Goal: Task Accomplishment & Management: Complete application form

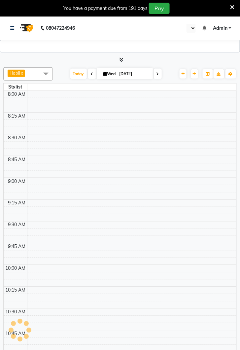
select select "en"
select select "2450"
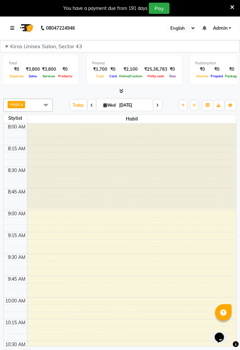
click at [11, 24] on link at bounding box center [13, 28] width 7 height 18
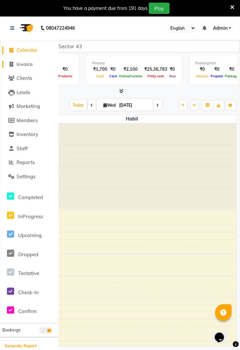
click at [38, 67] on link "Invoice" at bounding box center [29, 65] width 54 height 8
select select "service"
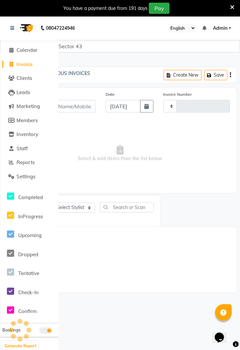
type input "3557"
select select "5694"
click at [16, 27] on link at bounding box center [13, 28] width 7 height 18
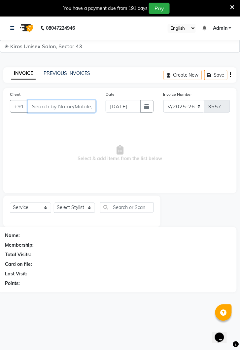
click at [50, 108] on input "Client" at bounding box center [62, 106] width 68 height 13
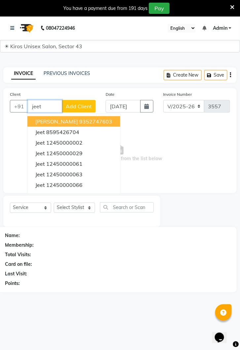
click at [70, 163] on ngb-highlight "12450000061" at bounding box center [64, 163] width 36 height 7
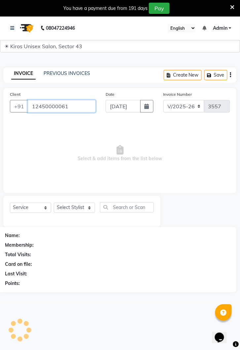
type input "12450000061"
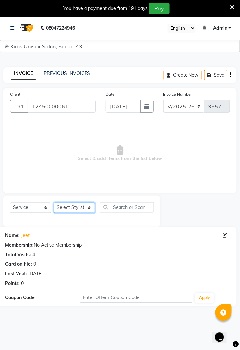
click at [89, 211] on select "Select Stylist [PERSON_NAME] [PERSON_NAME] Jeet Lalit Lamu [PERSON_NAME] [PERSO…" at bounding box center [74, 208] width 41 height 10
select select "67564"
click at [54, 203] on select "Select Stylist [PERSON_NAME] [PERSON_NAME] Jeet Lalit Lamu [PERSON_NAME] [PERSO…" at bounding box center [74, 208] width 41 height 10
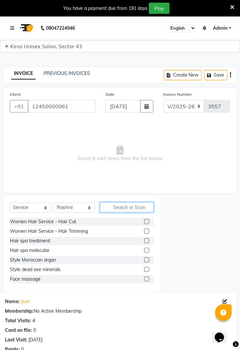
click at [129, 210] on input "text" at bounding box center [127, 207] width 54 height 10
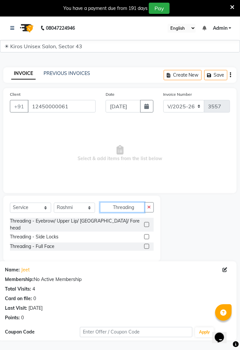
type input "Threading"
click at [146, 222] on label at bounding box center [146, 224] width 5 height 5
click at [146, 223] on input "checkbox" at bounding box center [146, 225] width 4 height 4
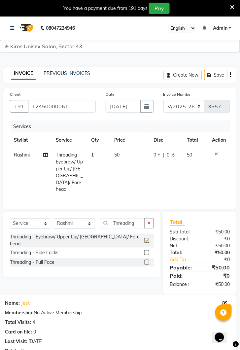
checkbox input "false"
click at [126, 153] on td "50" at bounding box center [129, 171] width 39 height 49
select select "67564"
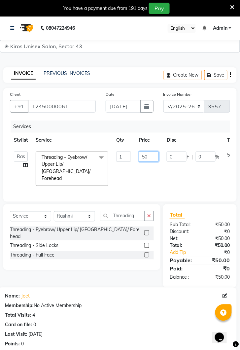
click at [152, 154] on input "50" at bounding box center [149, 156] width 20 height 10
type input "5"
type input "120"
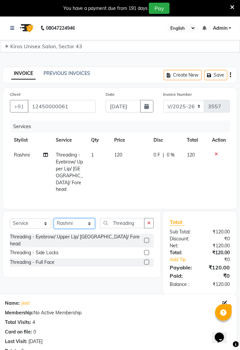
click at [91, 218] on select "Select Stylist [PERSON_NAME] [PERSON_NAME] Jeet Lalit Lamu [PERSON_NAME] [PERSO…" at bounding box center [74, 223] width 41 height 10
select select "39647"
click at [54, 218] on select "Select Stylist [PERSON_NAME] [PERSON_NAME] Jeet Lalit Lamu [PERSON_NAME] [PERSO…" at bounding box center [74, 223] width 41 height 10
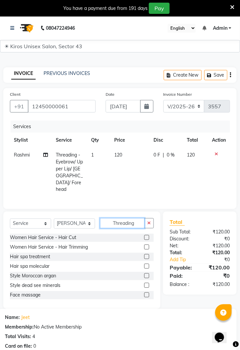
click at [127, 218] on input "Threading" at bounding box center [122, 223] width 45 height 10
click at [135, 218] on input "Threading" at bounding box center [122, 223] width 45 height 10
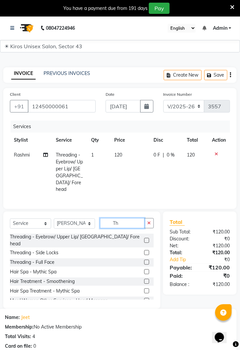
type input "T"
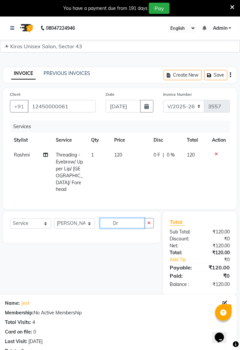
type input "D"
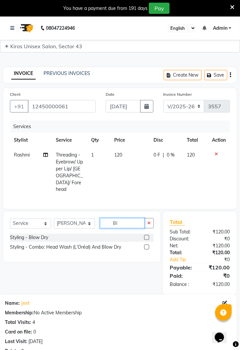
type input "B"
type input "Blow"
click at [63, 234] on div "Styling - Blow Dry" at bounding box center [82, 238] width 144 height 8
click at [146, 235] on label at bounding box center [146, 237] width 5 height 5
click at [146, 236] on input "checkbox" at bounding box center [146, 238] width 4 height 4
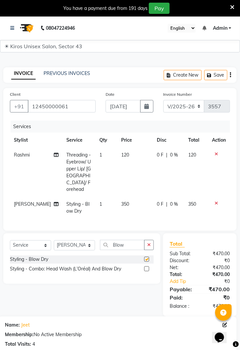
checkbox input "false"
click at [121, 201] on span "350" at bounding box center [125, 204] width 8 height 6
select select "39647"
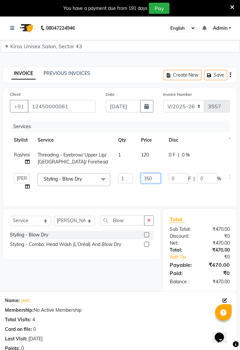
click at [144, 178] on input "350" at bounding box center [151, 178] width 20 height 10
click at [147, 177] on input "350" at bounding box center [151, 178] width 20 height 10
type input "450"
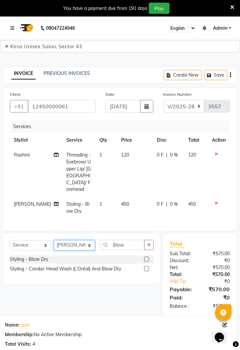
click at [92, 240] on select "Select Stylist [PERSON_NAME] [PERSON_NAME] Jeet Lalit Lamu [PERSON_NAME] [PERSO…" at bounding box center [74, 245] width 41 height 10
select select "69096"
click at [54, 240] on select "Select Stylist [PERSON_NAME] [PERSON_NAME] Jeet Lalit Lamu [PERSON_NAME] [PERSO…" at bounding box center [74, 245] width 41 height 10
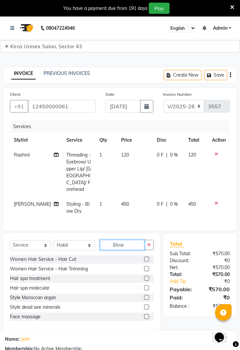
click at [131, 240] on input "Blow" at bounding box center [122, 245] width 45 height 10
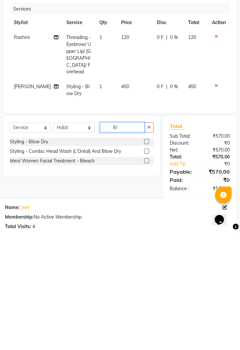
type input "B"
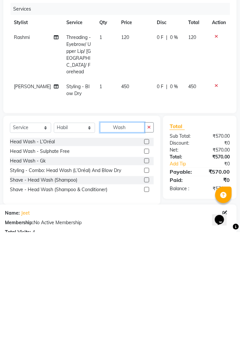
type input "Wash"
click at [146, 257] on label at bounding box center [146, 259] width 5 height 5
click at [146, 257] on input "checkbox" at bounding box center [146, 259] width 4 height 4
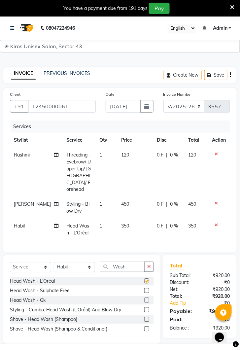
checkbox input "false"
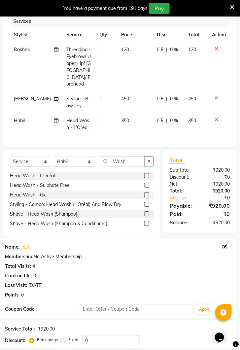
scroll to position [133, 0]
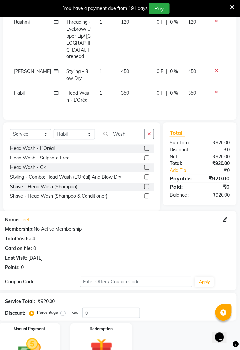
click at [29, 336] on img at bounding box center [29, 349] width 37 height 26
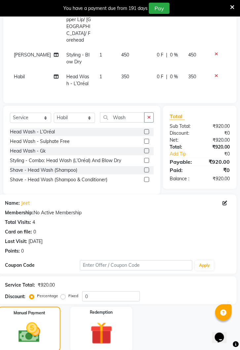
scroll to position [175, 0]
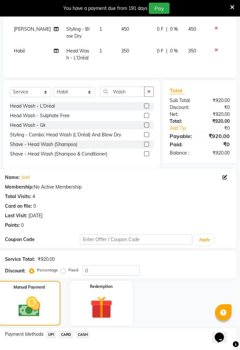
click at [84, 331] on span "CASH" at bounding box center [83, 335] width 14 height 8
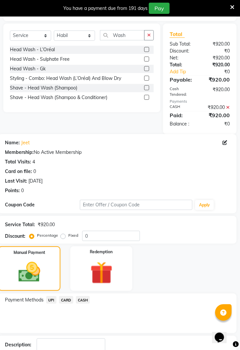
scroll to position [232, 0]
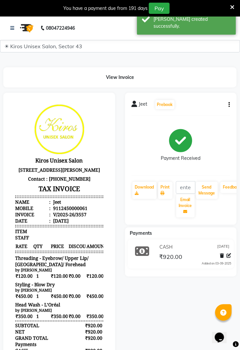
click at [231, 89] on main "View Invoice Jeet Prebook Payment Received Download Print Email Invoice Send Me…" at bounding box center [120, 236] width 240 height 359
click at [204, 115] on hr at bounding box center [181, 115] width 99 height 0
click at [15, 27] on link at bounding box center [13, 28] width 7 height 18
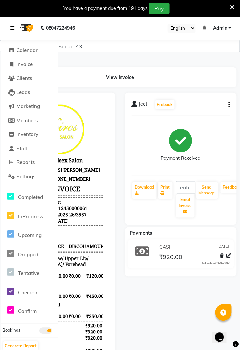
click at [14, 31] on link at bounding box center [13, 28] width 7 height 18
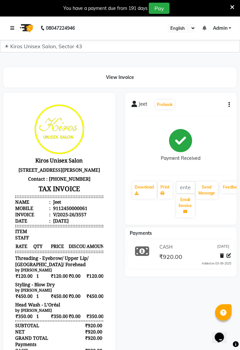
click at [14, 29] on link at bounding box center [13, 28] width 7 height 18
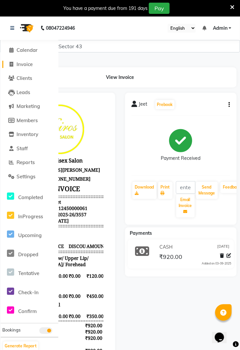
click at [26, 63] on span "Invoice" at bounding box center [24, 64] width 16 height 6
select select "service"
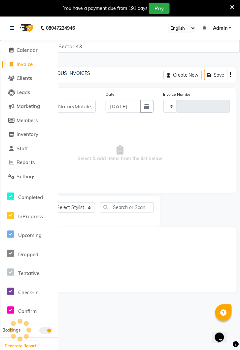
scroll to position [16, 0]
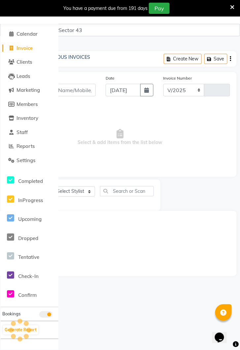
select select "5694"
type input "3558"
click at [81, 90] on input "Client" at bounding box center [62, 90] width 68 height 13
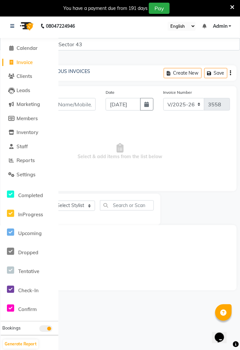
scroll to position [0, 0]
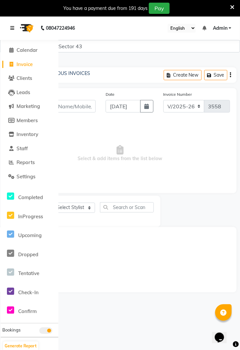
click at [14, 31] on link at bounding box center [13, 28] width 7 height 18
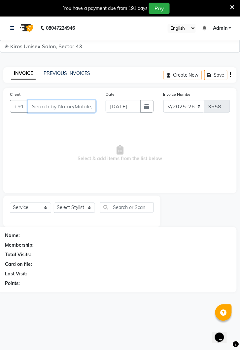
click at [65, 106] on input "Client" at bounding box center [62, 106] width 68 height 13
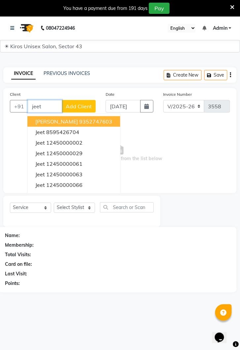
click at [81, 141] on ngb-highlight "12450000002" at bounding box center [64, 142] width 36 height 7
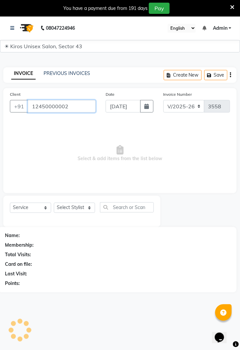
type input "12450000002"
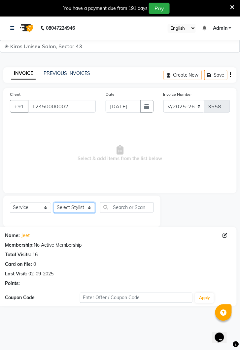
click at [89, 209] on select "Select Stylist [PERSON_NAME] [PERSON_NAME] Jeet Lalit Lamu [PERSON_NAME] [PERSO…" at bounding box center [74, 208] width 41 height 10
select select "39647"
click at [54, 203] on select "Select Stylist [PERSON_NAME] [PERSON_NAME] Jeet Lalit Lamu [PERSON_NAME] [PERSO…" at bounding box center [74, 208] width 41 height 10
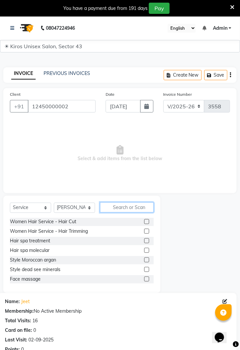
click at [137, 205] on input "text" at bounding box center [127, 207] width 54 height 10
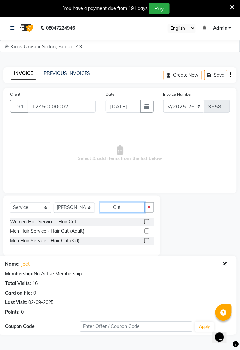
type input "Cut"
click at [146, 221] on label at bounding box center [146, 221] width 5 height 5
click at [146, 221] on input "checkbox" at bounding box center [146, 222] width 4 height 4
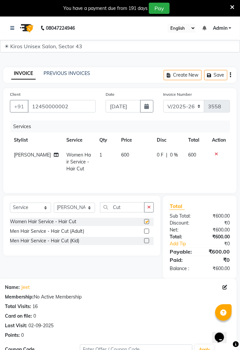
checkbox input "false"
click at [146, 231] on label at bounding box center [146, 231] width 5 height 5
click at [146, 231] on input "checkbox" at bounding box center [146, 231] width 4 height 4
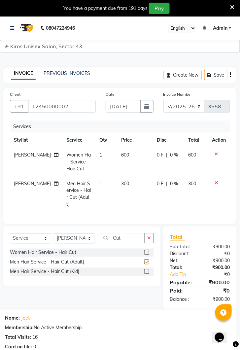
checkbox input "false"
click at [216, 155] on icon at bounding box center [217, 153] width 4 height 5
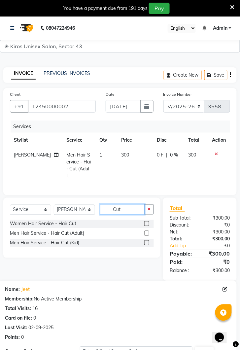
click at [129, 207] on input "Cut" at bounding box center [122, 209] width 45 height 10
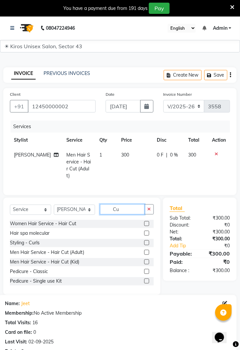
type input "C"
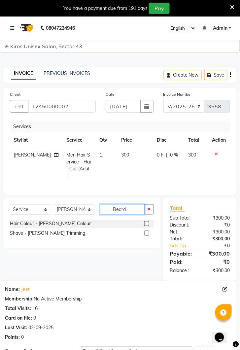
type input "Beard"
click at [146, 221] on label at bounding box center [146, 223] width 5 height 5
click at [146, 222] on input "checkbox" at bounding box center [146, 224] width 4 height 4
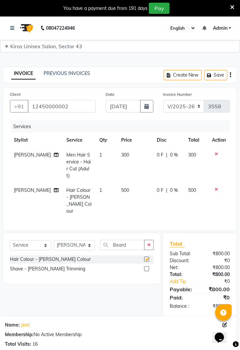
checkbox input "false"
click at [131, 240] on input "Beard" at bounding box center [122, 245] width 45 height 10
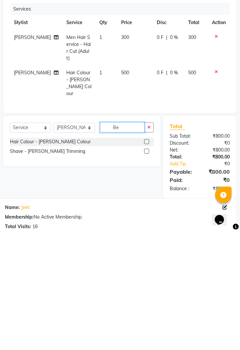
type input "B"
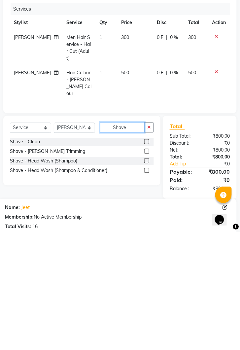
type input "Shave"
click at [146, 257] on label at bounding box center [146, 259] width 5 height 5
click at [146, 257] on input "checkbox" at bounding box center [146, 259] width 4 height 4
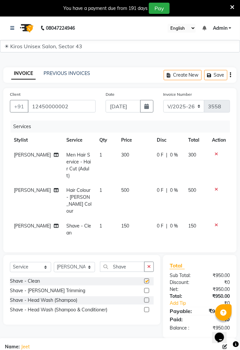
checkbox input "false"
click at [217, 187] on icon at bounding box center [217, 189] width 4 height 5
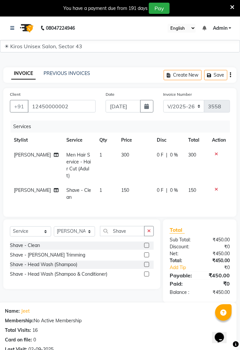
click at [127, 183] on td "150" at bounding box center [135, 194] width 36 height 22
select select "39647"
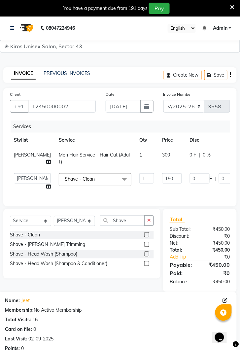
click at [146, 244] on label at bounding box center [146, 244] width 5 height 5
click at [146, 244] on input "checkbox" at bounding box center [146, 244] width 4 height 4
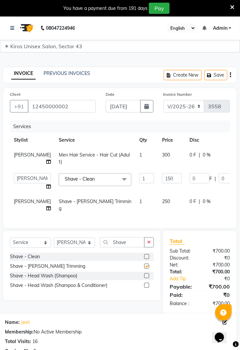
checkbox input "false"
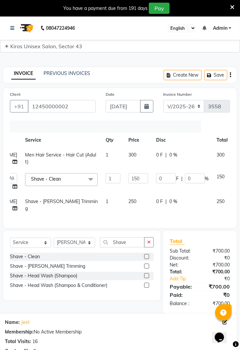
click at [232, 172] on td at bounding box center [243, 181] width 22 height 25
click at [238, 177] on icon at bounding box center [240, 175] width 4 height 5
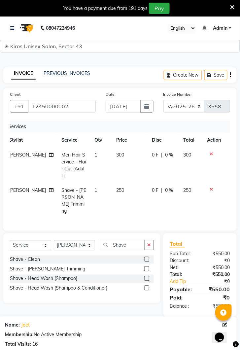
scroll to position [0, 5]
click at [121, 183] on td "250" at bounding box center [130, 201] width 36 height 36
select select "39647"
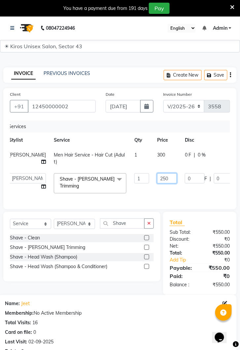
click at [157, 176] on input "250" at bounding box center [167, 178] width 20 height 10
type input "2"
type input "300"
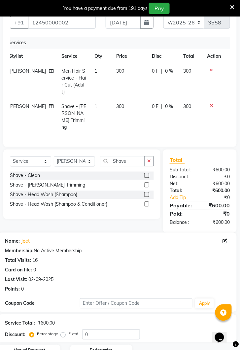
scroll to position [96, 0]
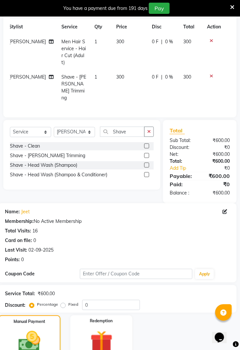
scroll to position [139, 0]
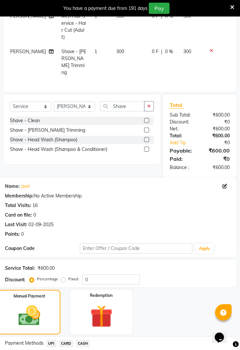
click at [84, 340] on span "CASH" at bounding box center [83, 344] width 14 height 8
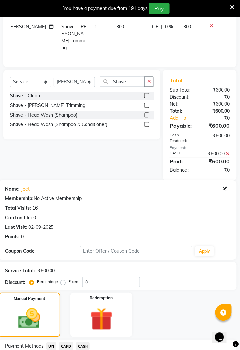
scroll to position [203, 0]
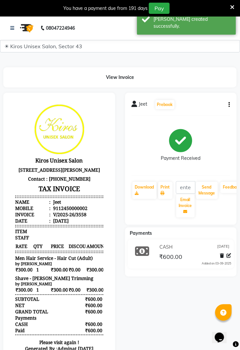
scroll to position [0, 0]
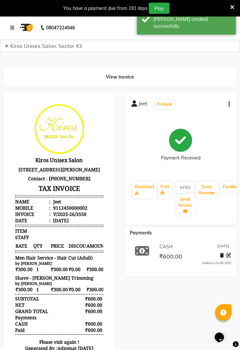
click at [14, 27] on icon at bounding box center [12, 27] width 4 height 5
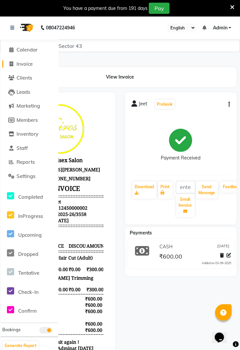
click at [30, 62] on span "Invoice" at bounding box center [24, 64] width 16 height 6
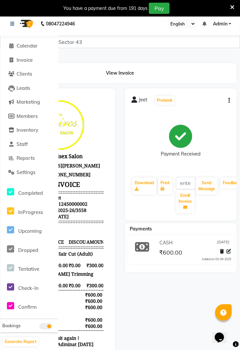
select select "service"
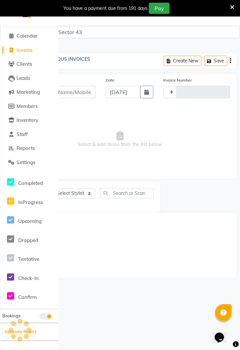
type input "3559"
select select "5694"
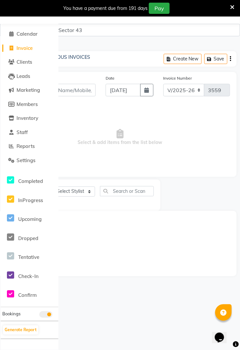
click at [82, 88] on input "Client" at bounding box center [62, 90] width 68 height 13
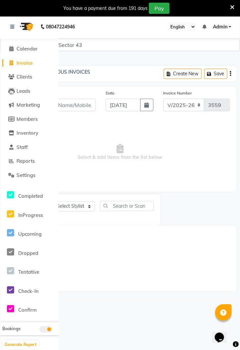
scroll to position [0, 0]
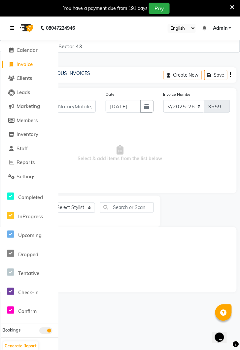
click at [16, 27] on link at bounding box center [13, 28] width 7 height 18
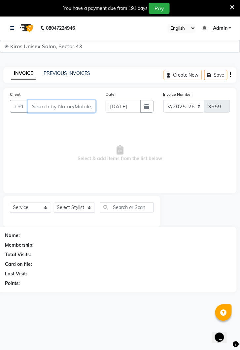
click at [64, 107] on input "Client" at bounding box center [62, 106] width 68 height 13
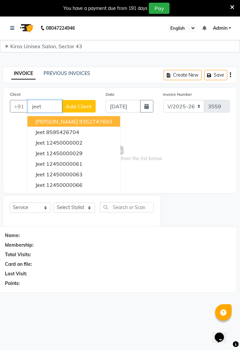
click at [71, 140] on ngb-highlight "12450000002" at bounding box center [64, 142] width 36 height 7
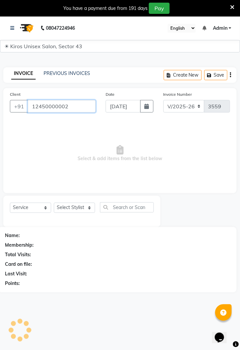
type input "12450000002"
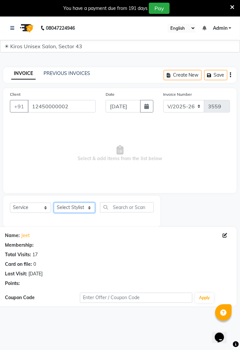
click at [94, 207] on select "Select Stylist [PERSON_NAME] [PERSON_NAME] Jeet Lalit Lamu [PERSON_NAME] [PERSO…" at bounding box center [74, 208] width 41 height 10
select select "67564"
click at [54, 203] on select "Select Stylist [PERSON_NAME] [PERSON_NAME] Jeet Lalit Lamu [PERSON_NAME] [PERSO…" at bounding box center [74, 208] width 41 height 10
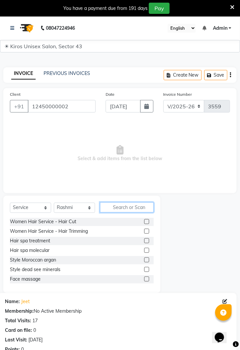
click at [127, 209] on input "text" at bounding box center [127, 207] width 54 height 10
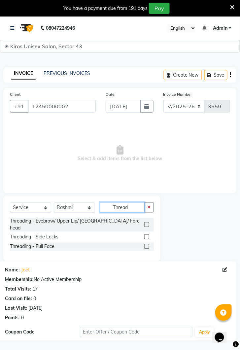
type input "Thread"
click at [146, 222] on label at bounding box center [146, 224] width 5 height 5
click at [146, 223] on input "checkbox" at bounding box center [146, 225] width 4 height 4
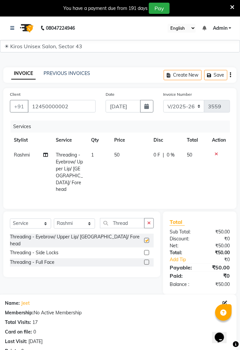
checkbox input "false"
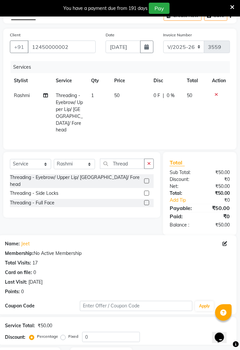
scroll to position [82, 0]
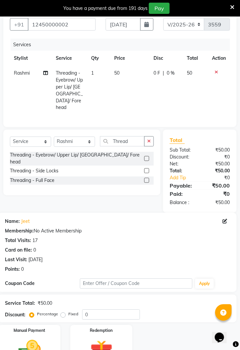
click at [43, 342] on img at bounding box center [29, 350] width 37 height 26
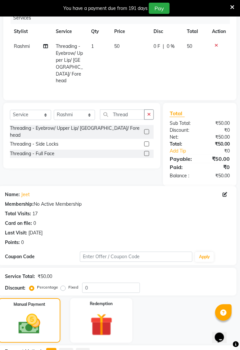
scroll to position [133, 0]
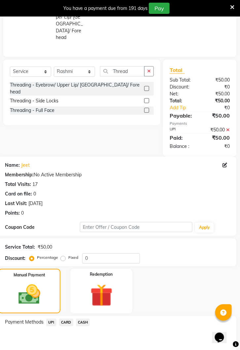
scroll to position [174, 0]
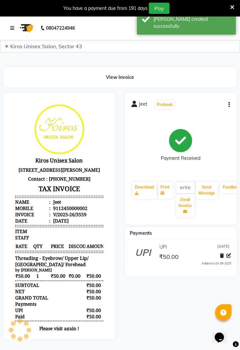
click at [16, 25] on link at bounding box center [13, 28] width 7 height 18
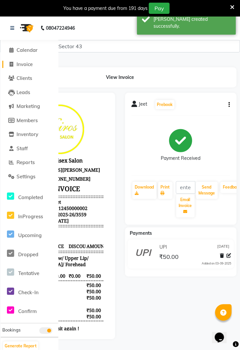
click at [34, 66] on link "Invoice" at bounding box center [29, 65] width 54 height 8
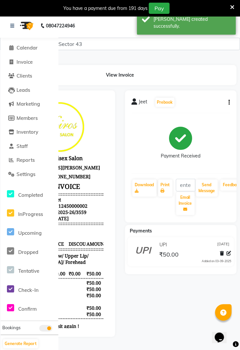
select select "service"
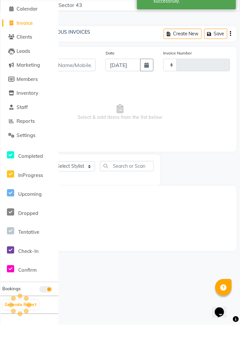
type input "3560"
select select "5694"
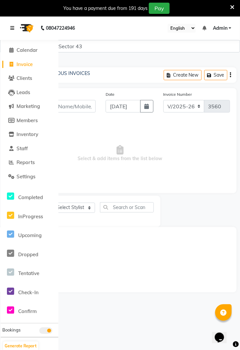
click at [16, 27] on link at bounding box center [13, 28] width 7 height 18
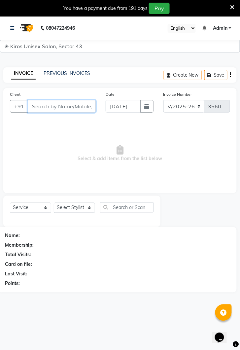
click at [72, 108] on input "Client" at bounding box center [62, 106] width 68 height 13
click at [69, 108] on input "Client" at bounding box center [62, 106] width 68 height 13
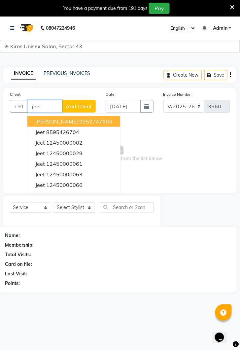
click at [79, 150] on ngb-highlight "12450000029" at bounding box center [64, 153] width 36 height 7
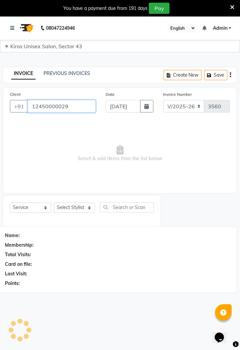
type input "12450000029"
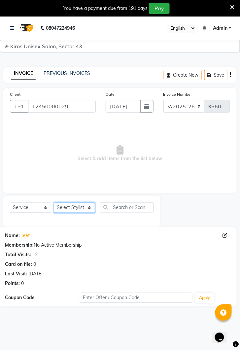
click at [91, 211] on select "Select Stylist [PERSON_NAME] [PERSON_NAME] Jeet Lalit Lamu [PERSON_NAME] [PERSO…" at bounding box center [74, 208] width 41 height 10
select select "69096"
click at [54, 203] on select "Select Stylist [PERSON_NAME] [PERSON_NAME] Jeet Lalit Lamu [PERSON_NAME] [PERSO…" at bounding box center [74, 208] width 41 height 10
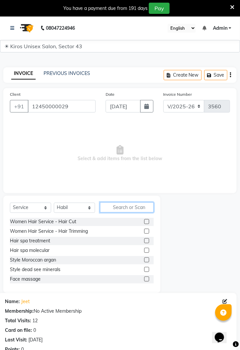
click at [136, 206] on input "text" at bounding box center [127, 207] width 54 height 10
click at [133, 208] on input "text" at bounding box center [127, 207] width 54 height 10
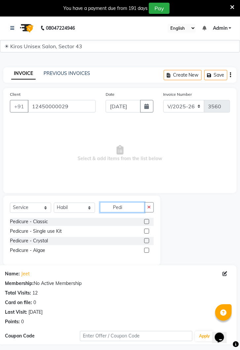
type input "Pedi"
click at [76, 220] on div "Pedicure - Classic" at bounding box center [82, 222] width 144 height 8
click at [146, 221] on label at bounding box center [146, 221] width 5 height 5
click at [146, 221] on input "checkbox" at bounding box center [146, 222] width 4 height 4
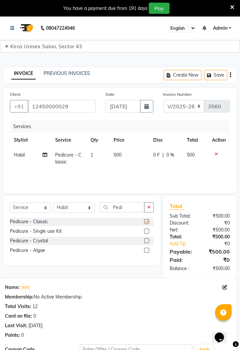
checkbox input "false"
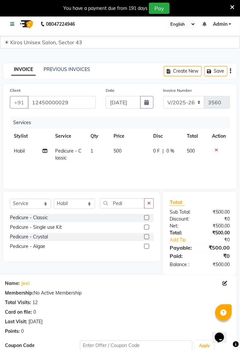
scroll to position [79, 0]
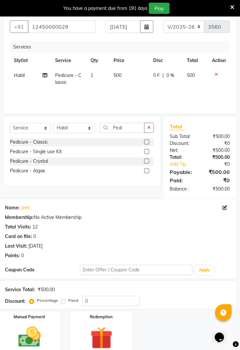
click at [45, 335] on img at bounding box center [29, 337] width 37 height 26
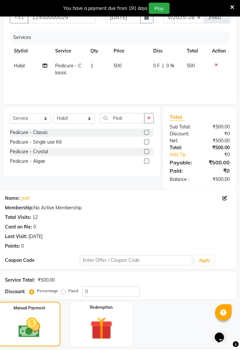
scroll to position [131, 0]
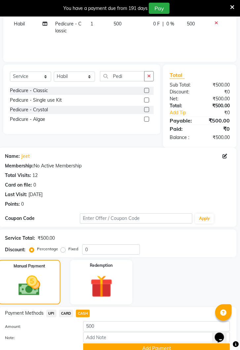
click at [159, 347] on button "Add Payment" at bounding box center [156, 348] width 147 height 10
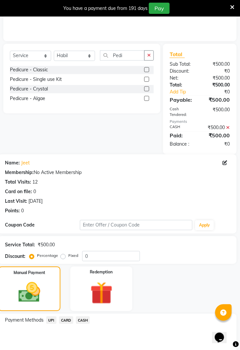
scroll to position [186, 0]
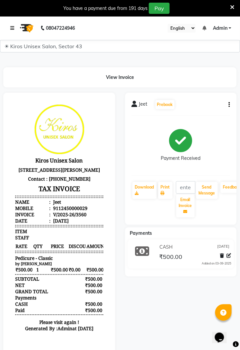
click at [12, 28] on icon at bounding box center [12, 28] width 4 height 5
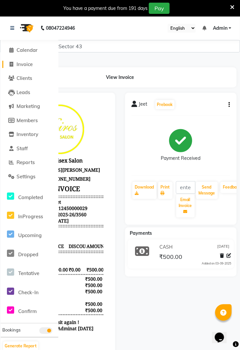
click at [38, 64] on link "Invoice" at bounding box center [29, 65] width 54 height 8
select select "service"
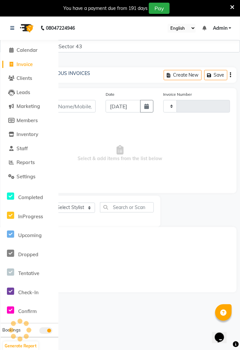
scroll to position [16, 0]
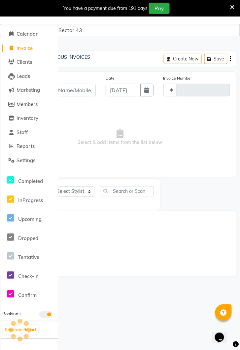
type input "3561"
select select "5694"
click at [78, 92] on input "Client" at bounding box center [62, 90] width 68 height 13
click at [76, 93] on input "Client" at bounding box center [62, 90] width 68 height 13
click at [27, 51] on span "Invoice" at bounding box center [24, 48] width 16 height 6
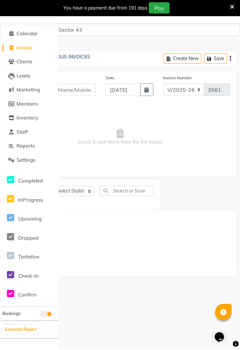
select select "service"
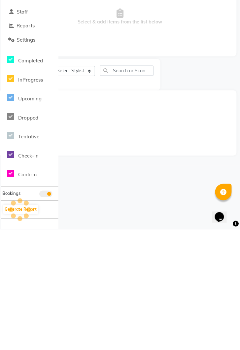
select select "5694"
type input "3561"
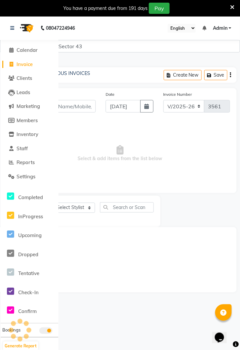
click at [72, 104] on input "Client" at bounding box center [62, 106] width 68 height 13
click at [21, 62] on span "Invoice" at bounding box center [24, 64] width 16 height 6
select select "service"
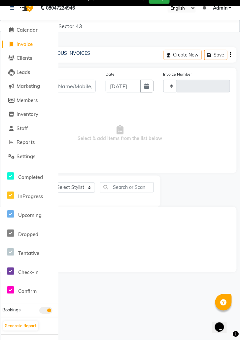
type input "3561"
select select "5694"
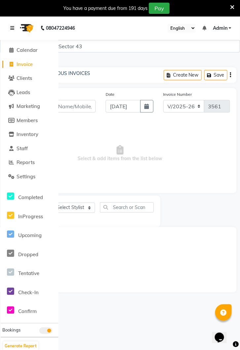
click at [12, 30] on icon at bounding box center [12, 28] width 4 height 5
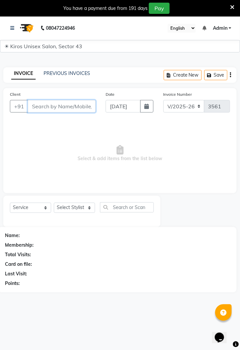
click at [61, 105] on input "Client" at bounding box center [62, 106] width 68 height 13
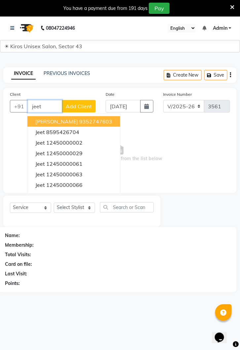
click at [80, 141] on ngb-highlight "12450000002" at bounding box center [64, 142] width 36 height 7
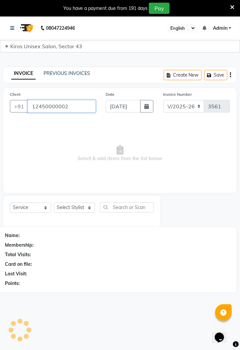
type input "12450000002"
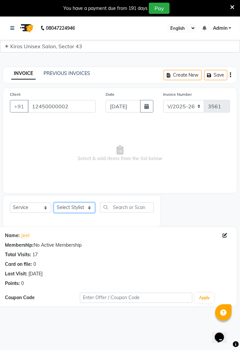
click at [89, 206] on select "Select Stylist [PERSON_NAME] [PERSON_NAME] Jeet Lalit Lamu [PERSON_NAME] [PERSO…" at bounding box center [74, 208] width 41 height 10
select select "39653"
click at [54, 203] on select "Select Stylist [PERSON_NAME] [PERSON_NAME] Jeet Lalit Lamu [PERSON_NAME] [PERSO…" at bounding box center [74, 208] width 41 height 10
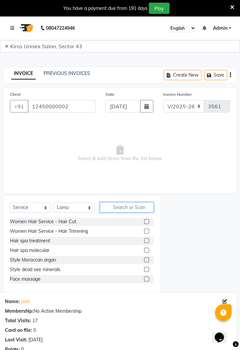
click at [132, 205] on input "text" at bounding box center [127, 207] width 54 height 10
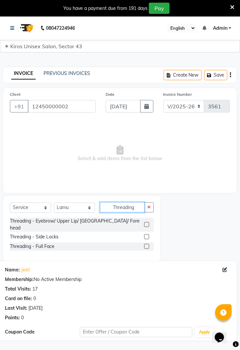
type input "Threading"
click at [121, 223] on div "Threading - Eyebrow/ Upper Lip/ [GEOGRAPHIC_DATA]/ Forehead" at bounding box center [82, 225] width 144 height 14
click at [146, 222] on label at bounding box center [146, 224] width 5 height 5
click at [146, 223] on input "checkbox" at bounding box center [146, 225] width 4 height 4
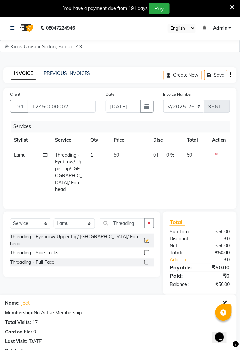
checkbox input "false"
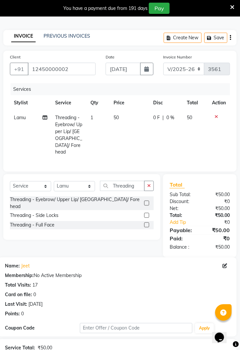
scroll to position [82, 0]
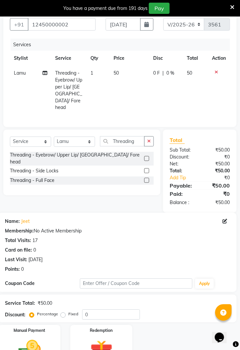
click at [33, 337] on img at bounding box center [29, 350] width 37 height 26
click at [53, 349] on div "Manual Payment" at bounding box center [29, 347] width 62 height 45
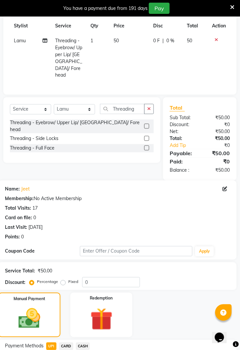
scroll to position [133, 0]
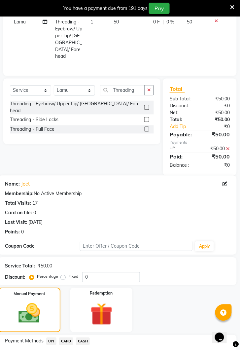
scroll to position [174, 0]
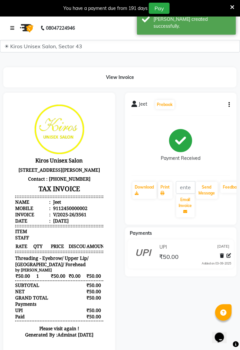
click at [10, 28] on icon at bounding box center [12, 28] width 4 height 5
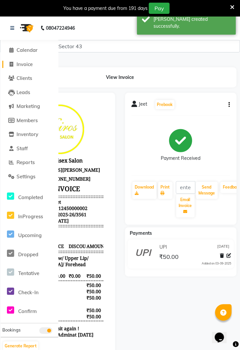
click at [29, 63] on span "Invoice" at bounding box center [24, 64] width 16 height 6
select select "service"
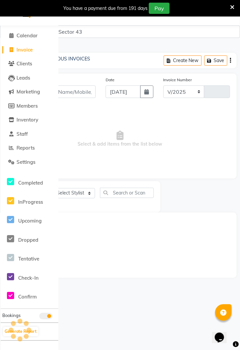
scroll to position [16, 0]
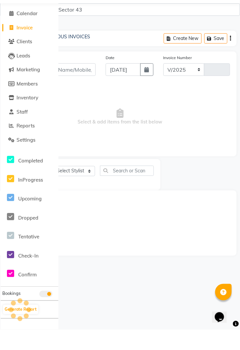
select select "5694"
type input "3562"
click at [31, 45] on span "Invoice" at bounding box center [24, 48] width 16 height 6
select select "service"
select select "5694"
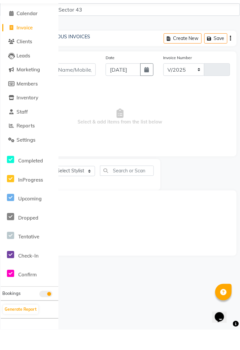
type input "3562"
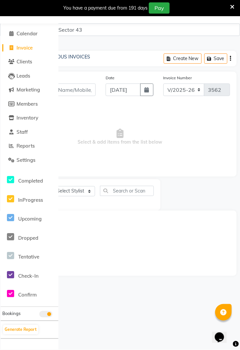
scroll to position [0, 0]
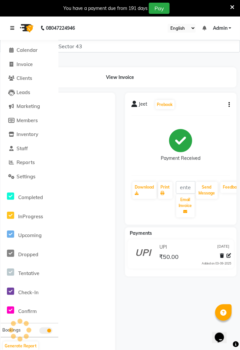
click at [14, 26] on icon at bounding box center [12, 28] width 4 height 5
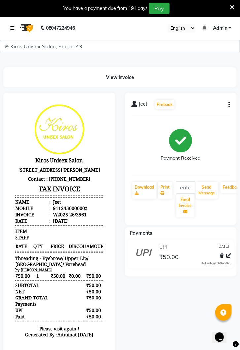
click at [13, 27] on icon at bounding box center [12, 28] width 4 height 5
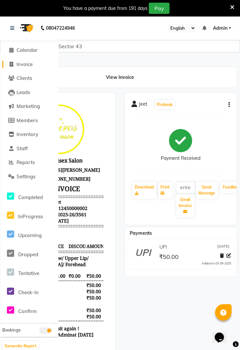
click at [32, 64] on span "Invoice" at bounding box center [24, 64] width 16 height 6
select select "service"
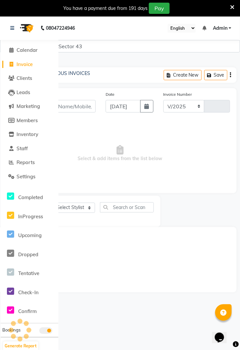
scroll to position [16, 0]
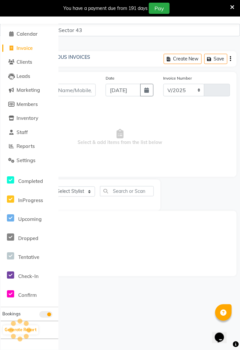
select select "5694"
type input "3562"
click at [82, 87] on input "Client" at bounding box center [62, 90] width 68 height 13
click at [80, 86] on input "Client" at bounding box center [62, 90] width 68 height 13
click at [72, 92] on input "Client" at bounding box center [62, 90] width 68 height 13
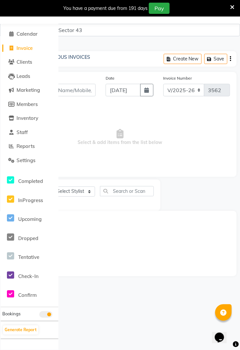
click at [76, 87] on input "Client" at bounding box center [62, 90] width 68 height 13
click at [31, 49] on span "Invoice" at bounding box center [24, 48] width 16 height 6
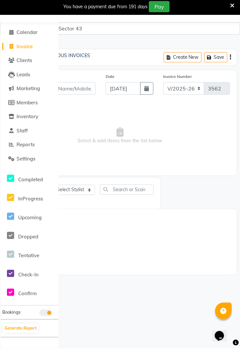
select select "service"
select select "5694"
type input "3562"
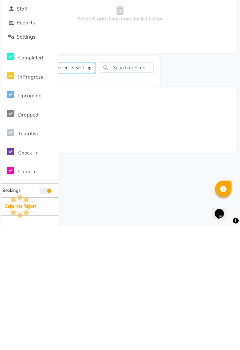
click at [76, 191] on select "Select Stylist [PERSON_NAME] [PERSON_NAME] Jeet Lalit Lamu [PERSON_NAME] [PERSO…" at bounding box center [74, 191] width 41 height 10
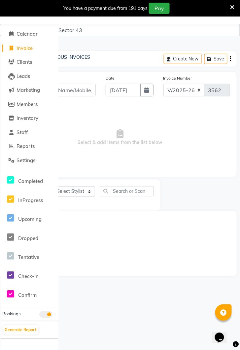
click at [99, 57] on div "INVOICE PREVIOUS INVOICES Create New Save" at bounding box center [119, 59] width 233 height 16
click at [81, 91] on input "Client" at bounding box center [62, 90] width 68 height 13
click at [30, 47] on span "Invoice" at bounding box center [24, 48] width 16 height 6
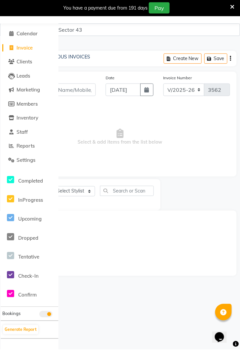
select select "service"
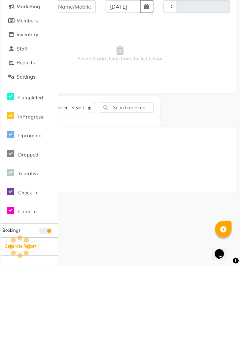
type input "3562"
select select "5694"
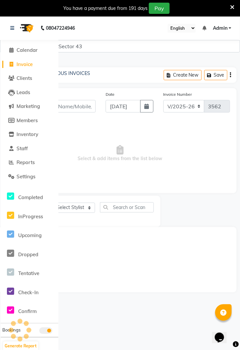
click at [74, 107] on input "Client" at bounding box center [62, 106] width 68 height 13
click at [80, 105] on input "Client" at bounding box center [62, 106] width 68 height 13
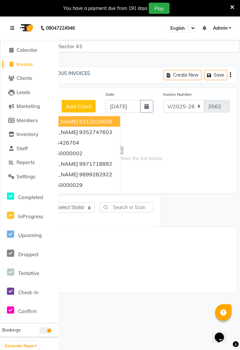
click at [14, 28] on icon at bounding box center [12, 28] width 4 height 5
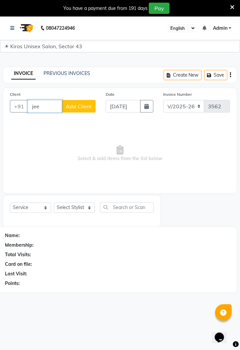
click at [43, 107] on input "jee" at bounding box center [45, 106] width 34 height 13
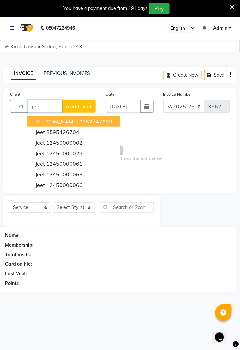
click at [78, 150] on ngb-highlight "12450000029" at bounding box center [64, 153] width 36 height 7
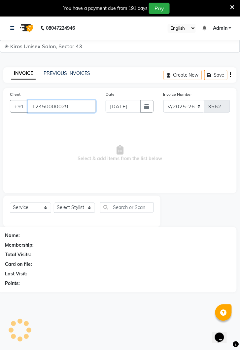
type input "12450000029"
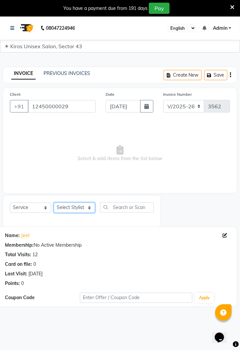
click at [87, 208] on select "Select Stylist [PERSON_NAME] [PERSON_NAME] Jeet Lalit Lamu [PERSON_NAME] [PERSO…" at bounding box center [74, 208] width 41 height 10
select select "39653"
click at [54, 203] on select "Select Stylist [PERSON_NAME] [PERSON_NAME] Jeet Lalit Lamu [PERSON_NAME] [PERSO…" at bounding box center [74, 208] width 41 height 10
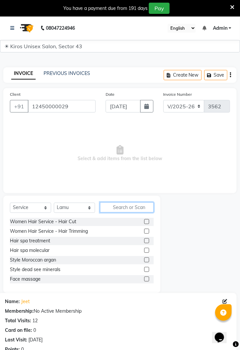
click at [128, 205] on input "text" at bounding box center [127, 207] width 54 height 10
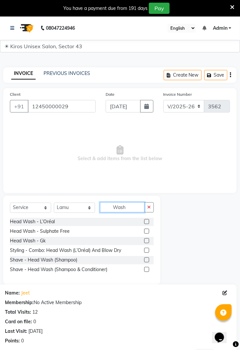
type input "Wash"
click at [146, 221] on label at bounding box center [146, 221] width 5 height 5
click at [146, 221] on input "checkbox" at bounding box center [146, 222] width 4 height 4
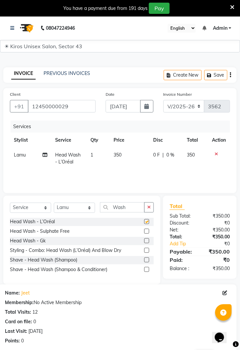
checkbox input "false"
click at [89, 207] on select "Select Stylist [PERSON_NAME] [PERSON_NAME] Jeet Lalit Lamu [PERSON_NAME] [PERSO…" at bounding box center [74, 208] width 41 height 10
click at [54, 203] on select "Select Stylist [PERSON_NAME] [PERSON_NAME] Jeet Lalit Lamu [PERSON_NAME] [PERSO…" at bounding box center [74, 208] width 41 height 10
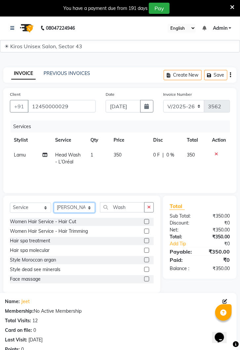
click at [92, 207] on select "Select Stylist [PERSON_NAME] [PERSON_NAME] Jeet Lalit Lamu [PERSON_NAME] [PERSO…" at bounding box center [74, 208] width 41 height 10
select select "39653"
click at [54, 203] on select "Select Stylist [PERSON_NAME] [PERSON_NAME] Jeet Lalit Lamu [PERSON_NAME] [PERSO…" at bounding box center [74, 208] width 41 height 10
click at [133, 208] on input "Wash" at bounding box center [122, 207] width 45 height 10
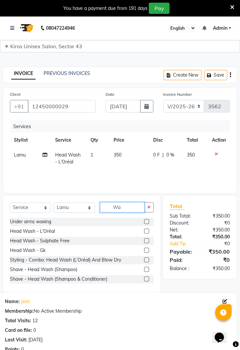
type input "W"
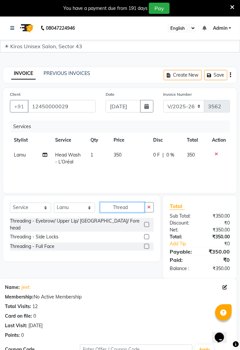
type input "Thread"
click at [146, 222] on label at bounding box center [146, 224] width 5 height 5
click at [146, 223] on input "checkbox" at bounding box center [146, 225] width 4 height 4
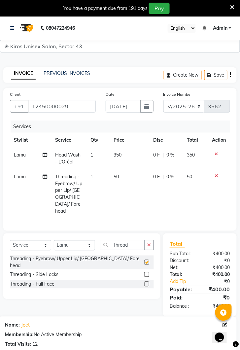
checkbox input "false"
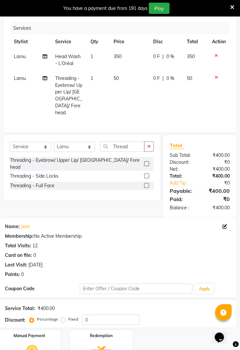
scroll to position [104, 0]
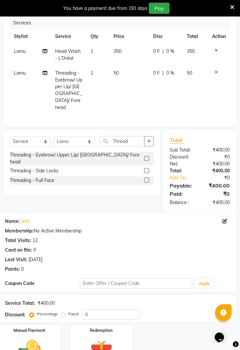
click at [40, 337] on img at bounding box center [29, 350] width 37 height 26
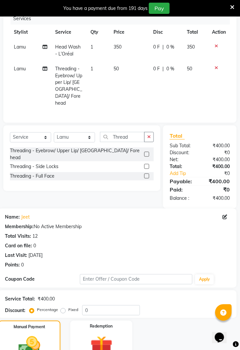
scroll to position [155, 0]
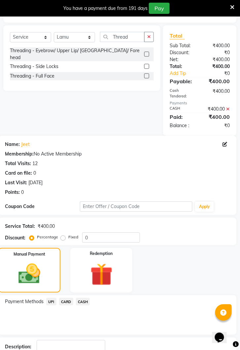
scroll to position [210, 0]
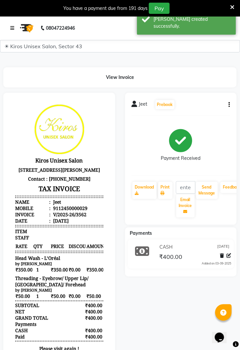
click at [14, 34] on link at bounding box center [13, 28] width 7 height 18
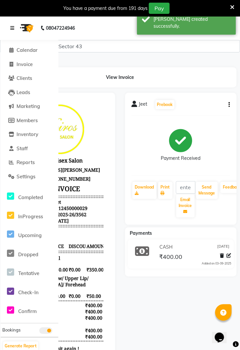
click at [14, 26] on icon at bounding box center [12, 28] width 4 height 5
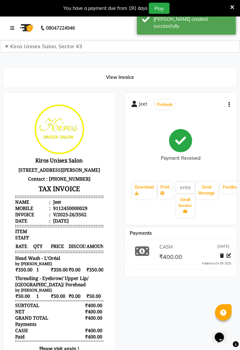
click at [14, 26] on icon at bounding box center [12, 28] width 4 height 5
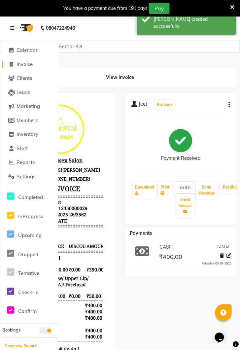
click at [27, 62] on span "Invoice" at bounding box center [24, 64] width 16 height 6
select select "service"
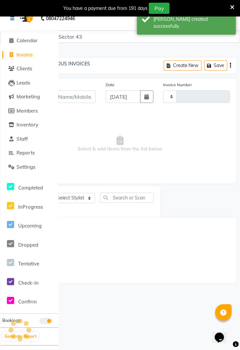
scroll to position [16, 0]
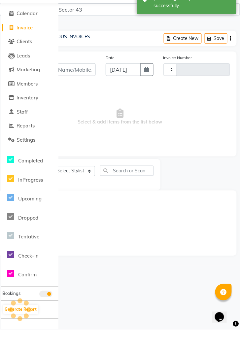
type input "3563"
select select "5694"
click at [11, 48] on icon at bounding box center [12, 48] width 4 height 5
select select "service"
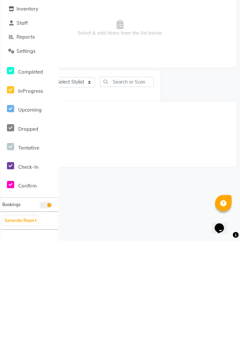
select select "5694"
type input "3563"
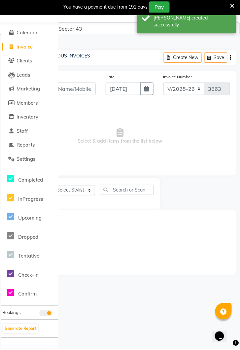
scroll to position [0, 0]
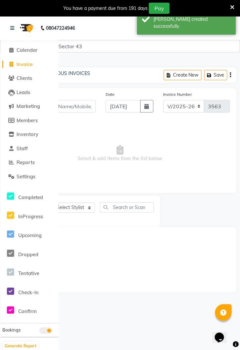
click at [12, 65] on icon at bounding box center [12, 64] width 4 height 5
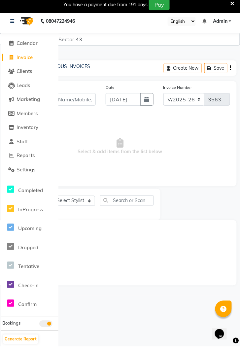
select select "5694"
select select "service"
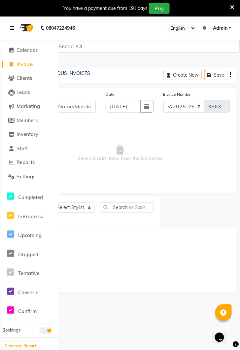
click at [13, 28] on icon at bounding box center [12, 28] width 4 height 5
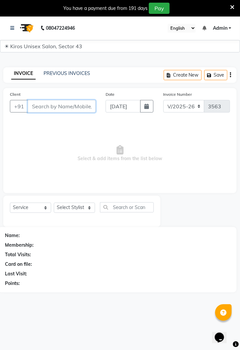
click at [61, 108] on input "Client" at bounding box center [62, 106] width 68 height 13
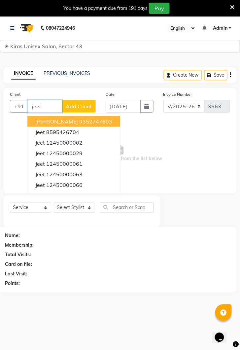
click at [79, 140] on ngb-highlight "12450000002" at bounding box center [64, 142] width 36 height 7
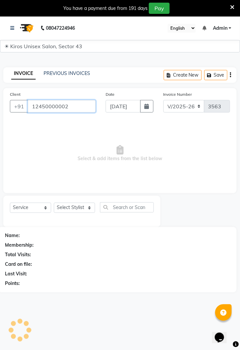
type input "12450000002"
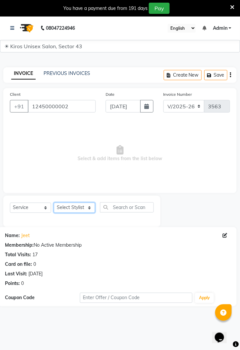
click at [92, 206] on select "Select Stylist [PERSON_NAME] [PERSON_NAME] Jeet Lalit Lamu [PERSON_NAME] [PERSO…" at bounding box center [74, 208] width 41 height 10
select select "90703"
click at [54, 203] on select "Select Stylist [PERSON_NAME] [PERSON_NAME] Jeet Lalit Lamu [PERSON_NAME] [PERSO…" at bounding box center [74, 208] width 41 height 10
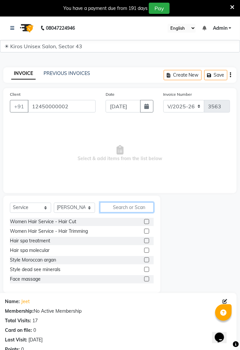
click at [131, 204] on input "text" at bounding box center [127, 207] width 54 height 10
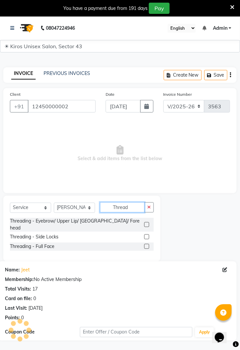
type input "Thread"
click at [109, 221] on div "Threading - Eyebrow/ Upper Lip/ [GEOGRAPHIC_DATA]/ Forehead" at bounding box center [76, 225] width 132 height 14
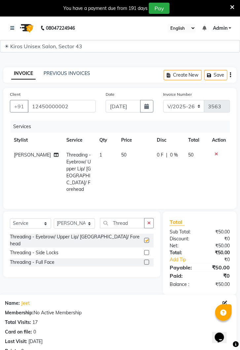
checkbox input "false"
click at [130, 153] on td "50" at bounding box center [135, 171] width 36 height 49
select select "90703"
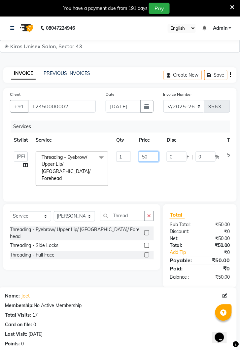
click at [154, 156] on input "50" at bounding box center [149, 156] width 20 height 10
type input "5"
type input "100"
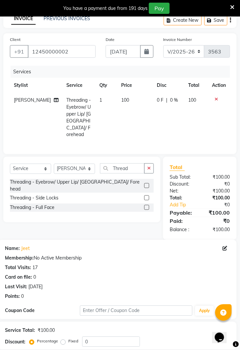
scroll to position [82, 0]
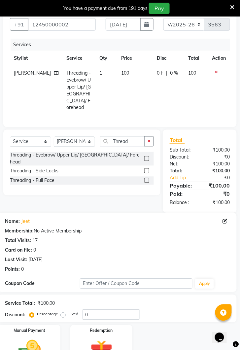
click at [41, 337] on img at bounding box center [29, 350] width 37 height 26
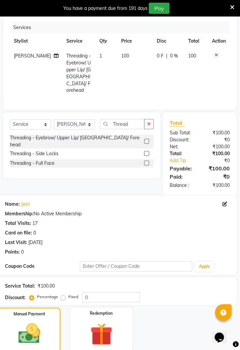
scroll to position [133, 0]
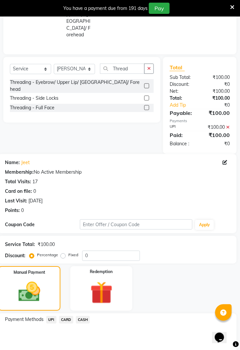
scroll to position [174, 0]
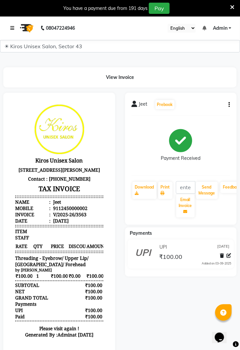
click at [14, 25] on link at bounding box center [13, 28] width 7 height 18
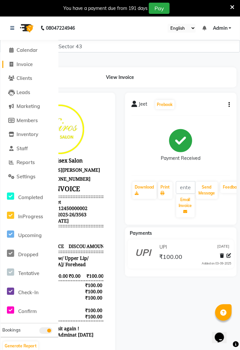
click at [34, 64] on link "Invoice" at bounding box center [29, 65] width 54 height 8
select select "service"
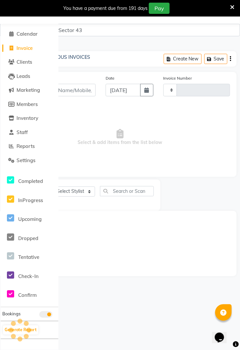
type input "3564"
select select "5694"
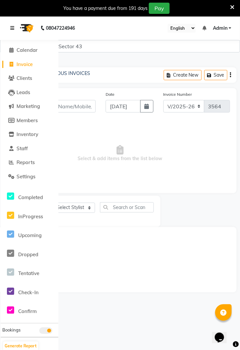
click at [12, 30] on icon at bounding box center [12, 28] width 4 height 5
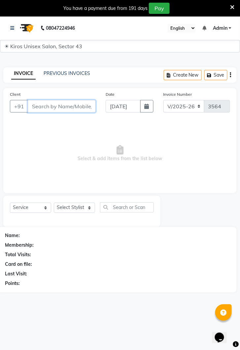
click at [52, 107] on input "Client" at bounding box center [62, 106] width 68 height 13
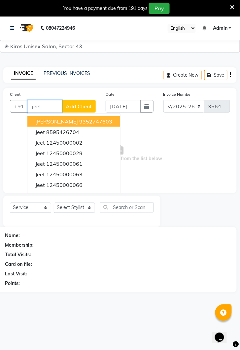
click at [75, 155] on ngb-highlight "12450000029" at bounding box center [64, 153] width 36 height 7
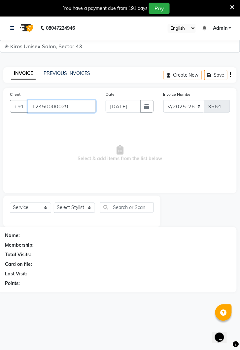
type input "12450000029"
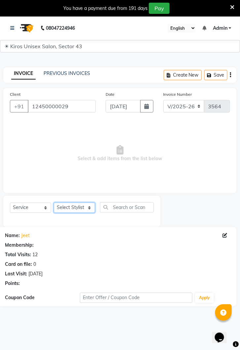
click at [92, 206] on select "Select Stylist [PERSON_NAME] [PERSON_NAME] Jeet Lalit Lamu [PERSON_NAME] [PERSO…" at bounding box center [74, 208] width 41 height 10
select select "39647"
click at [54, 203] on select "Select Stylist [PERSON_NAME] [PERSON_NAME] Jeet Lalit Lamu [PERSON_NAME] [PERSO…" at bounding box center [74, 208] width 41 height 10
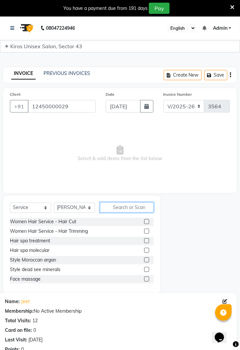
click at [129, 205] on input "text" at bounding box center [127, 207] width 54 height 10
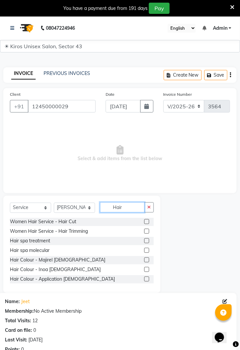
type input "Hair"
click at [144, 220] on label at bounding box center [146, 221] width 5 height 5
click at [144, 220] on input "checkbox" at bounding box center [146, 222] width 4 height 4
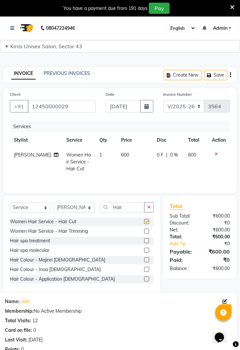
checkbox input "false"
click at [124, 154] on td "600" at bounding box center [135, 161] width 36 height 29
select select "39647"
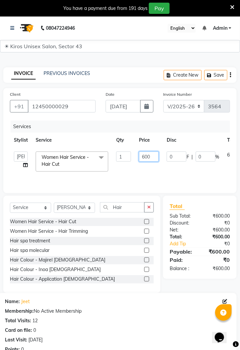
click at [155, 155] on input "600" at bounding box center [149, 156] width 20 height 10
type input "6"
type input "700"
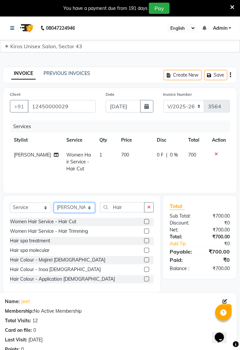
click at [89, 206] on select "Select Stylist [PERSON_NAME] [PERSON_NAME] Jeet Lalit Lamu [PERSON_NAME] [PERSO…" at bounding box center [74, 208] width 41 height 10
select select "39650"
click at [54, 203] on select "Select Stylist [PERSON_NAME] [PERSON_NAME] Jeet Lalit Lamu [PERSON_NAME] [PERSO…" at bounding box center [74, 208] width 41 height 10
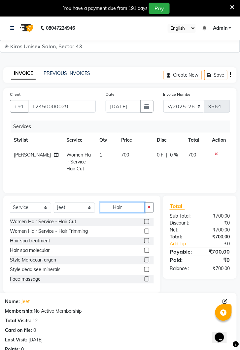
click at [131, 206] on input "Hair" at bounding box center [122, 207] width 45 height 10
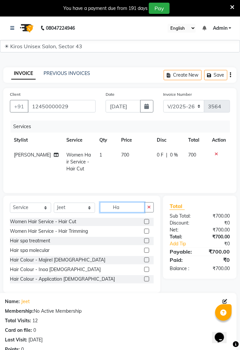
type input "H"
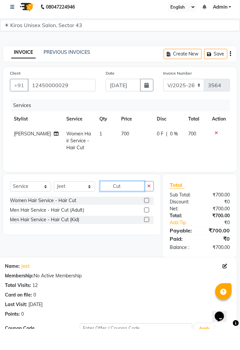
type input "Cut"
click at [146, 231] on label at bounding box center [146, 231] width 5 height 5
click at [146, 231] on input "checkbox" at bounding box center [146, 231] width 4 height 4
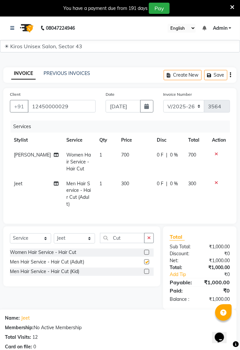
checkbox input "false"
click at [91, 233] on select "Select Stylist [PERSON_NAME] [PERSON_NAME] Jeet Lalit Lamu [PERSON_NAME] [PERSO…" at bounding box center [74, 238] width 41 height 10
select select "39653"
click at [54, 233] on select "Select Stylist [PERSON_NAME] [PERSON_NAME] Jeet Lalit Lamu [PERSON_NAME] [PERSO…" at bounding box center [74, 238] width 41 height 10
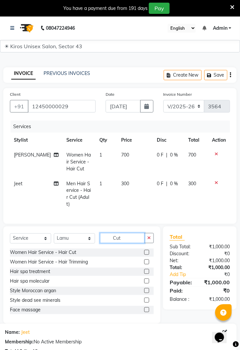
click at [130, 233] on input "Cut" at bounding box center [122, 238] width 45 height 10
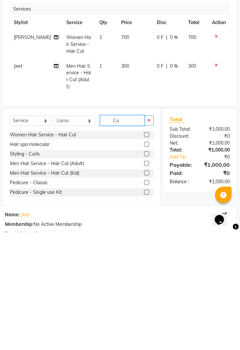
type input "C"
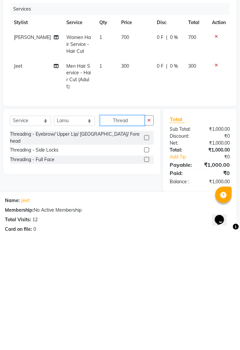
type input "Thread"
click at [146, 253] on label at bounding box center [146, 255] width 5 height 5
click at [146, 253] on input "checkbox" at bounding box center [146, 255] width 4 height 4
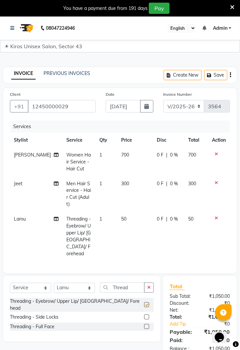
checkbox input "false"
click at [91, 283] on select "Select Stylist [PERSON_NAME] [PERSON_NAME] Jeet Lalit Lamu [PERSON_NAME] [PERSO…" at bounding box center [74, 288] width 41 height 10
select select "90704"
click at [54, 283] on select "Select Stylist [PERSON_NAME] [PERSON_NAME] Jeet Lalit Lamu [PERSON_NAME] [PERSO…" at bounding box center [74, 288] width 41 height 10
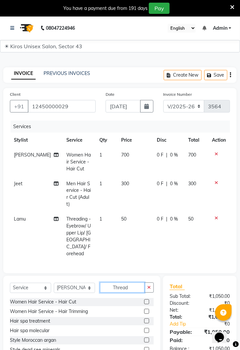
click at [131, 282] on input "Thread" at bounding box center [122, 287] width 45 height 10
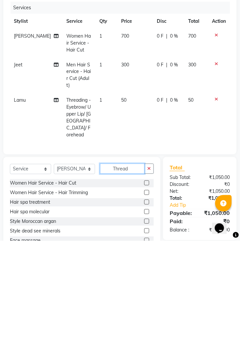
scroll to position [37, 0]
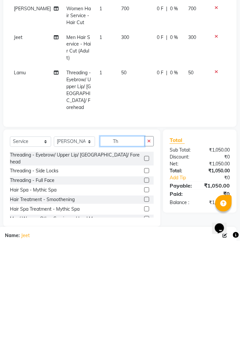
type input "T"
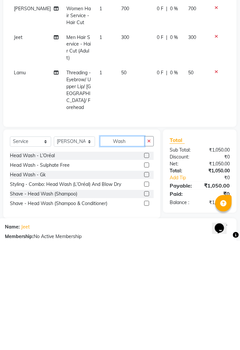
type input "Wash"
click at [146, 262] on label at bounding box center [146, 264] width 5 height 5
click at [146, 263] on input "checkbox" at bounding box center [146, 265] width 4 height 4
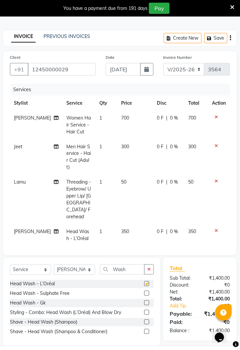
checkbox input "false"
click at [216, 145] on icon at bounding box center [217, 145] width 4 height 5
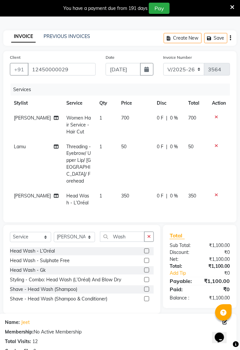
click at [217, 144] on icon at bounding box center [217, 145] width 4 height 5
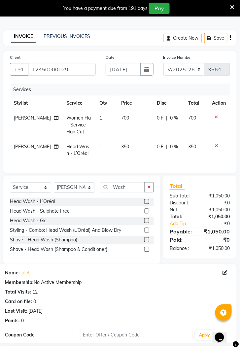
click at [217, 145] on icon at bounding box center [217, 145] width 4 height 5
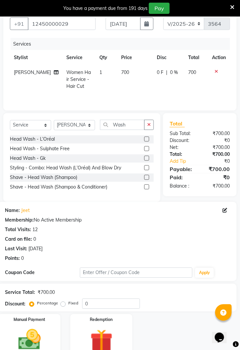
scroll to position [87, 0]
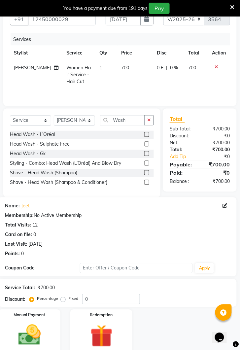
click at [49, 334] on div "Manual Payment" at bounding box center [29, 331] width 62 height 45
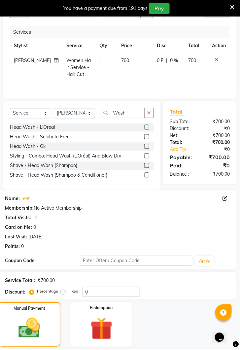
scroll to position [139, 0]
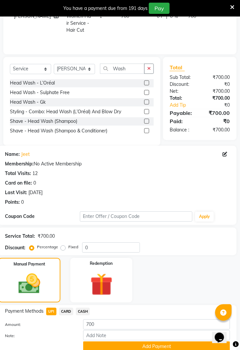
click at [161, 345] on button "Add Payment" at bounding box center [156, 346] width 147 height 10
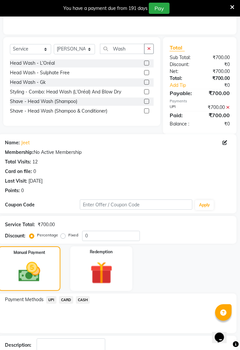
scroll to position [173, 0]
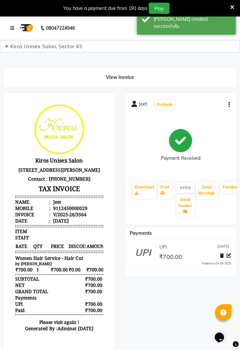
click at [14, 28] on icon at bounding box center [12, 28] width 4 height 5
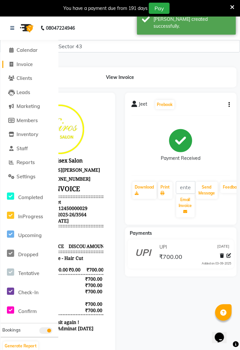
click at [30, 61] on span "Invoice" at bounding box center [24, 64] width 16 height 6
select select "service"
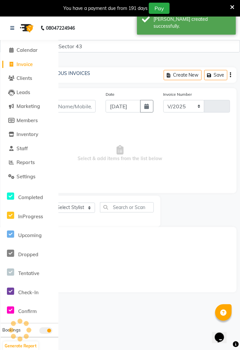
select select "5694"
type input "3565"
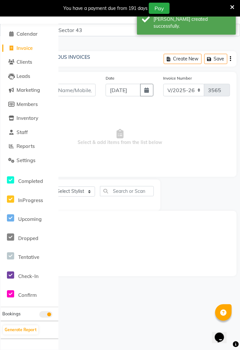
click at [25, 47] on span "Invoice" at bounding box center [24, 48] width 16 height 6
select select "service"
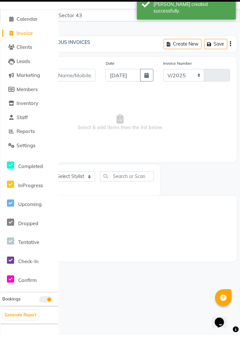
select select "5694"
type input "3565"
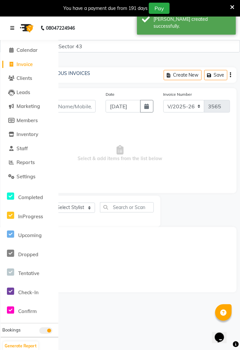
click at [13, 30] on icon at bounding box center [12, 28] width 4 height 5
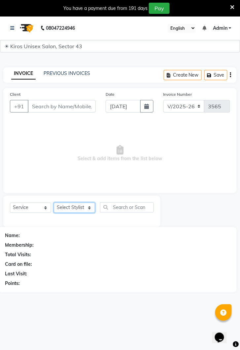
click at [92, 209] on select "Select Stylist [PERSON_NAME] [PERSON_NAME] Jeet Lalit Lamu [PERSON_NAME] [PERSO…" at bounding box center [74, 208] width 41 height 10
select select "39650"
click at [54, 203] on select "Select Stylist [PERSON_NAME] [PERSON_NAME] Jeet Lalit Lamu [PERSON_NAME] [PERSO…" at bounding box center [74, 208] width 41 height 10
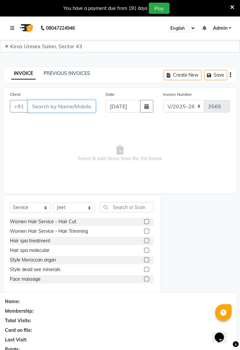
click at [65, 106] on input "Client" at bounding box center [62, 106] width 68 height 13
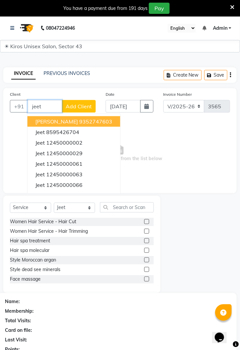
click at [71, 148] on button "Jeet 12450000029" at bounding box center [73, 153] width 93 height 11
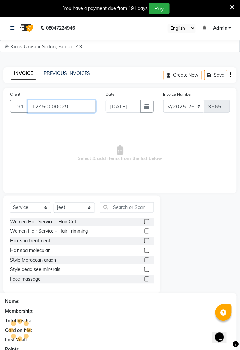
type input "12450000029"
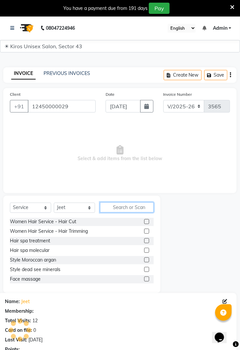
click at [132, 208] on input "text" at bounding box center [127, 207] width 54 height 10
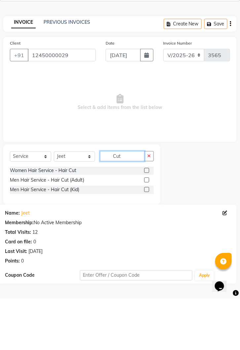
type input "Cut"
click at [144, 231] on label at bounding box center [146, 231] width 5 height 5
click at [144, 231] on input "checkbox" at bounding box center [146, 231] width 4 height 4
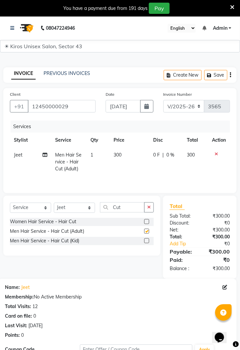
checkbox input "false"
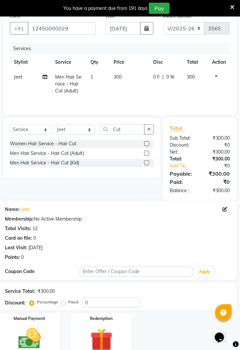
scroll to position [79, 0]
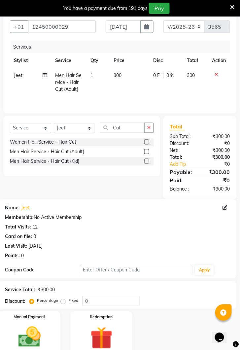
click at [41, 333] on img at bounding box center [29, 337] width 37 height 26
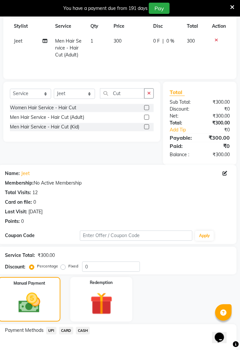
scroll to position [115, 0]
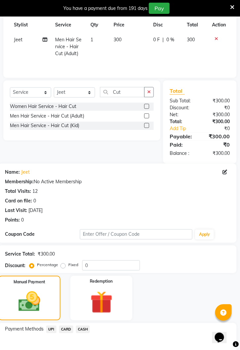
click at [51, 326] on span "UPI" at bounding box center [51, 330] width 10 height 8
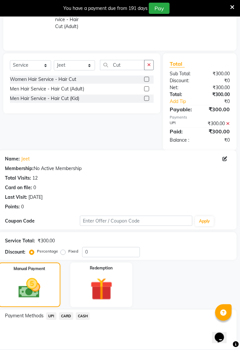
scroll to position [173, 0]
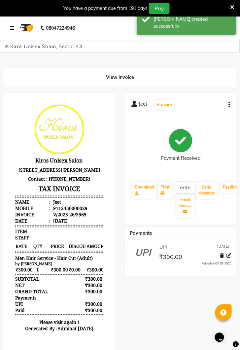
click at [12, 25] on link at bounding box center [13, 28] width 7 height 18
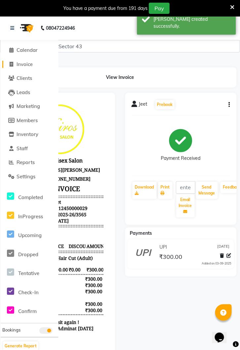
click at [22, 65] on span "Invoice" at bounding box center [24, 64] width 16 height 6
select select "service"
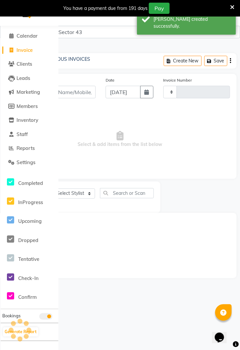
type input "3566"
select select "5694"
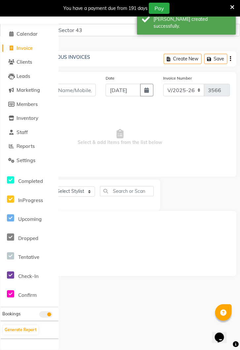
click at [30, 48] on span "Invoice" at bounding box center [24, 48] width 16 height 6
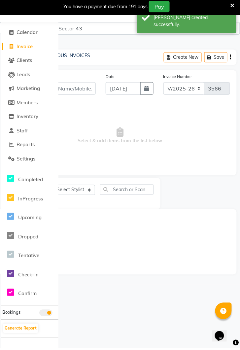
select select "service"
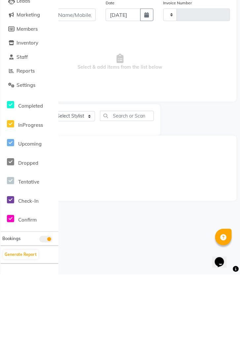
type input "3566"
select select "5694"
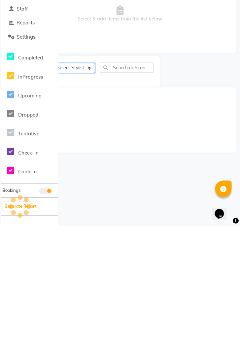
click at [79, 193] on select "Select Stylist [PERSON_NAME] [PERSON_NAME] Jeet Lalit Lamu [PERSON_NAME] [PERSO…" at bounding box center [74, 191] width 41 height 10
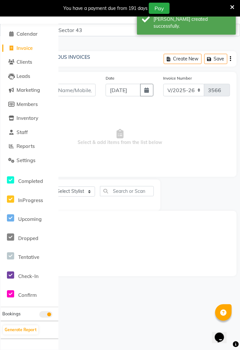
click at [99, 63] on div "INVOICE PREVIOUS INVOICES Create New Save" at bounding box center [119, 59] width 233 height 16
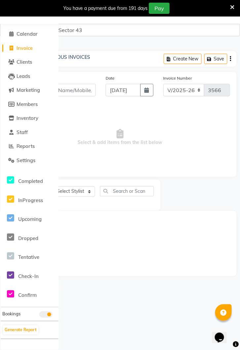
scroll to position [0, 0]
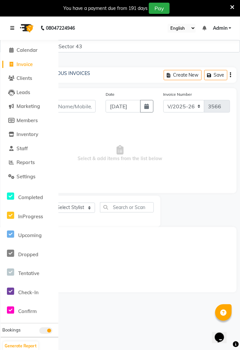
click at [13, 28] on icon at bounding box center [12, 28] width 4 height 5
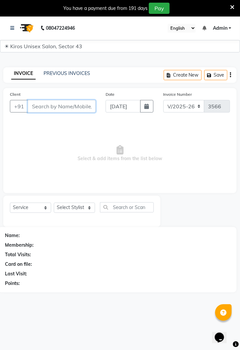
click at [65, 103] on input "Client" at bounding box center [62, 106] width 68 height 13
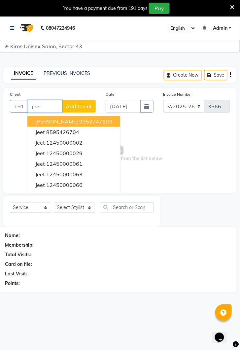
click at [78, 150] on ngb-highlight "12450000029" at bounding box center [64, 153] width 36 height 7
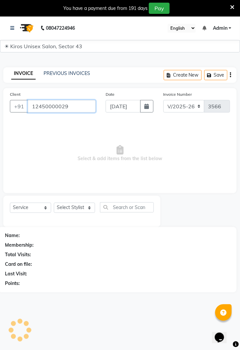
type input "12450000029"
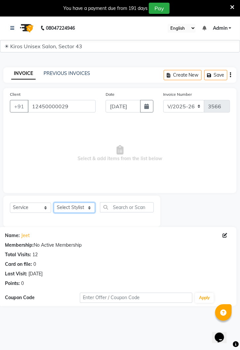
click at [93, 204] on select "Select Stylist [PERSON_NAME] [PERSON_NAME] Jeet Lalit Lamu [PERSON_NAME] [PERSO…" at bounding box center [74, 208] width 41 height 10
select select "39653"
click at [54, 203] on select "Select Stylist [PERSON_NAME] [PERSON_NAME] Jeet Lalit Lamu [PERSON_NAME] [PERSO…" at bounding box center [74, 208] width 41 height 10
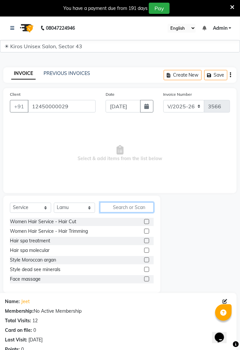
click at [137, 205] on input "text" at bounding box center [127, 207] width 54 height 10
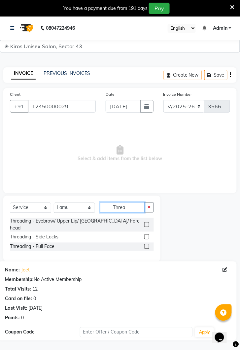
type input "Threa"
click at [147, 222] on label at bounding box center [146, 224] width 5 height 5
click at [147, 223] on input "checkbox" at bounding box center [146, 225] width 4 height 4
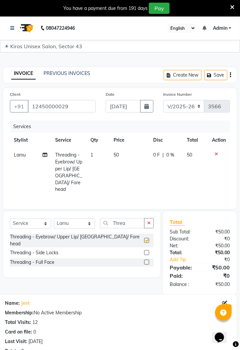
checkbox input "false"
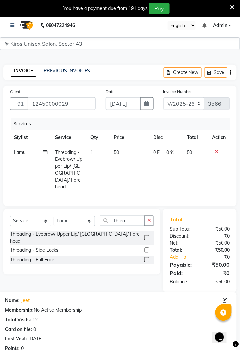
scroll to position [82, 0]
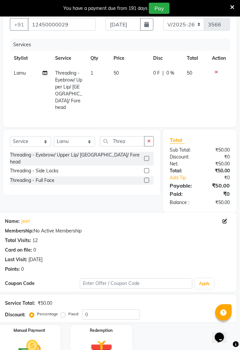
click at [42, 337] on img at bounding box center [29, 350] width 37 height 26
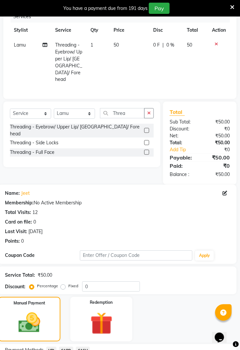
scroll to position [111, 0]
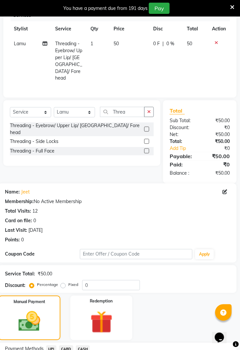
click at [53, 345] on span "UPI" at bounding box center [51, 349] width 10 height 8
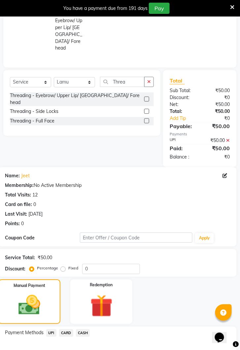
scroll to position [174, 0]
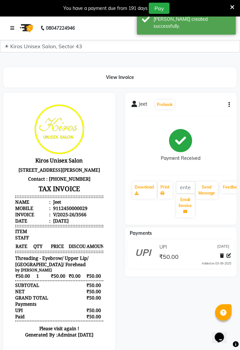
click at [16, 26] on link at bounding box center [13, 28] width 7 height 18
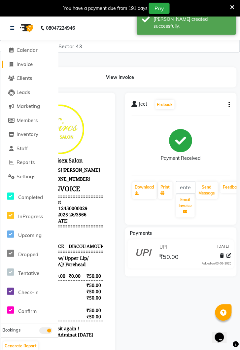
click at [43, 67] on link "Invoice" at bounding box center [29, 65] width 54 height 8
select select "service"
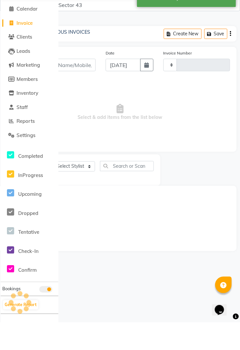
type input "3567"
select select "5694"
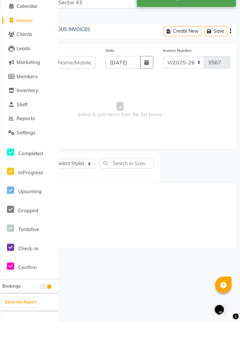
click at [22, 47] on span "Invoice" at bounding box center [24, 48] width 16 height 6
select select "service"
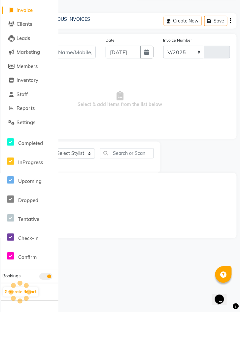
select select "5694"
type input "3567"
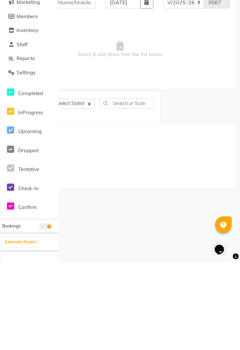
scroll to position [0, 0]
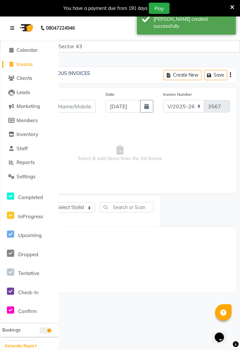
click at [13, 29] on icon at bounding box center [12, 28] width 4 height 5
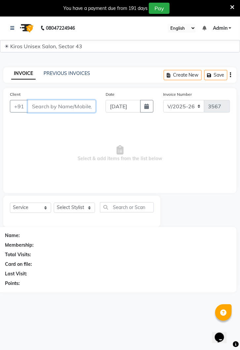
click at [68, 108] on input "Client" at bounding box center [62, 106] width 68 height 13
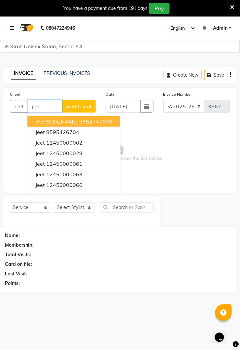
click at [82, 154] on button "Jeet 12450000029" at bounding box center [73, 153] width 93 height 11
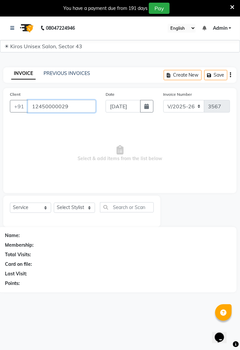
type input "12450000029"
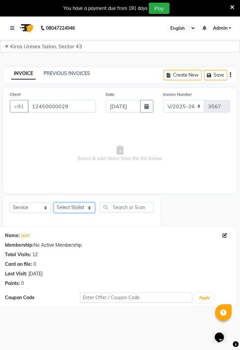
click at [90, 210] on select "Select Stylist [PERSON_NAME] [PERSON_NAME] Jeet Lalit Lamu [PERSON_NAME] [PERSO…" at bounding box center [74, 208] width 41 height 10
select select "90704"
click at [54, 203] on select "Select Stylist [PERSON_NAME] [PERSON_NAME] Jeet Lalit Lamu [PERSON_NAME] [PERSO…" at bounding box center [74, 208] width 41 height 10
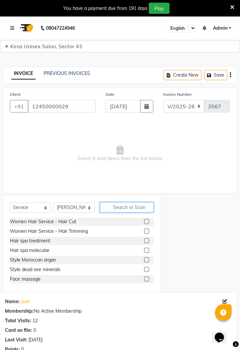
click at [132, 204] on input "text" at bounding box center [127, 207] width 54 height 10
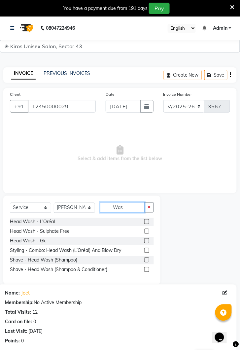
type input "Was"
click at [146, 221] on label at bounding box center [146, 221] width 5 height 5
click at [146, 221] on input "checkbox" at bounding box center [146, 222] width 4 height 4
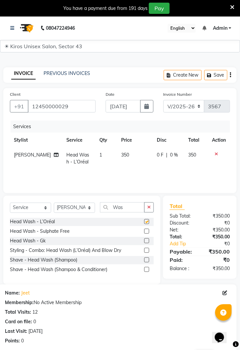
checkbox input "false"
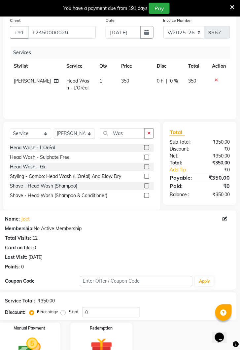
scroll to position [87, 0]
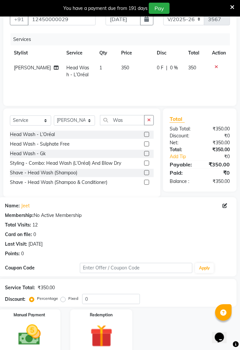
click at [45, 330] on img at bounding box center [29, 335] width 37 height 26
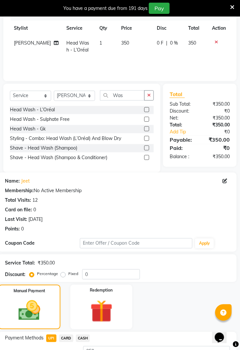
scroll to position [139, 0]
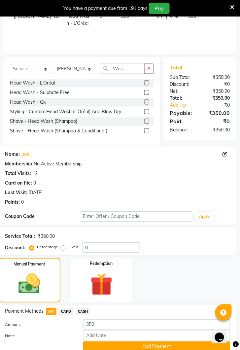
click at [154, 344] on button "Add Payment" at bounding box center [156, 346] width 147 height 10
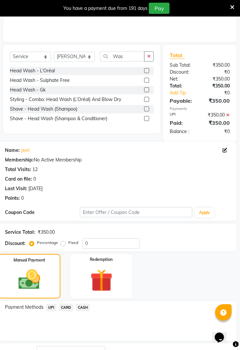
scroll to position [173, 0]
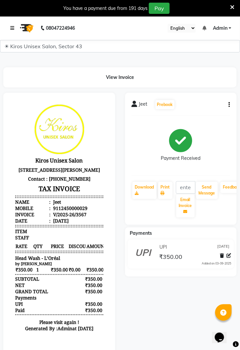
click at [15, 33] on link at bounding box center [13, 28] width 7 height 18
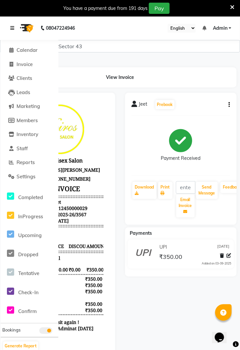
click at [12, 26] on icon at bounding box center [12, 28] width 4 height 5
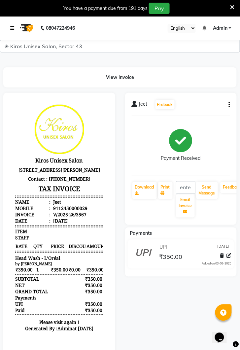
click at [16, 29] on link at bounding box center [13, 28] width 7 height 18
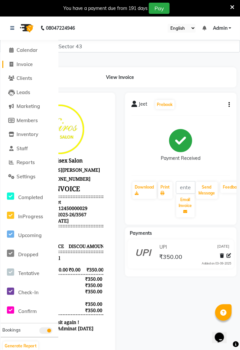
click at [32, 68] on link "Invoice" at bounding box center [29, 65] width 54 height 8
select select "service"
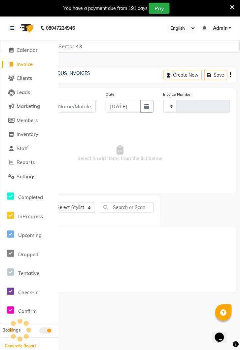
scroll to position [16, 0]
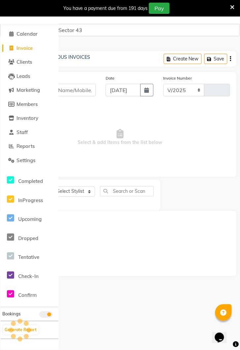
select select "5694"
type input "3568"
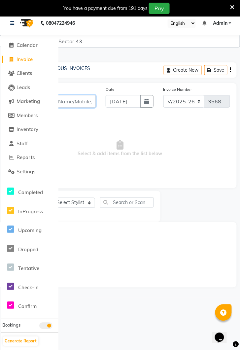
scroll to position [0, 0]
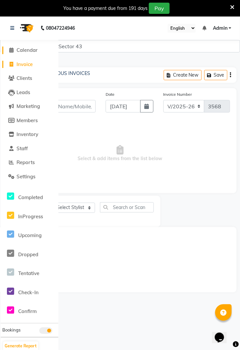
click at [10, 48] on icon at bounding box center [12, 49] width 4 height 5
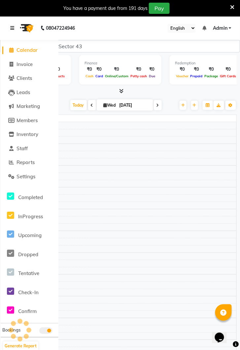
click at [14, 30] on icon at bounding box center [12, 28] width 4 height 5
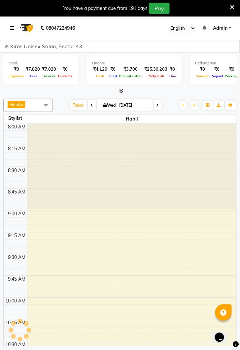
click at [11, 23] on link at bounding box center [13, 28] width 7 height 18
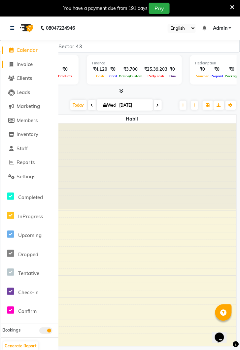
click at [37, 64] on link "Invoice" at bounding box center [29, 65] width 54 height 8
select select "service"
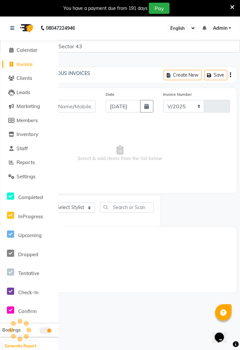
select select "5694"
type input "3568"
click at [15, 24] on link at bounding box center [13, 28] width 7 height 18
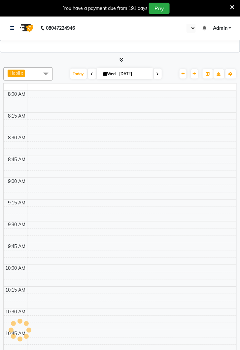
select select "en"
select select "2450"
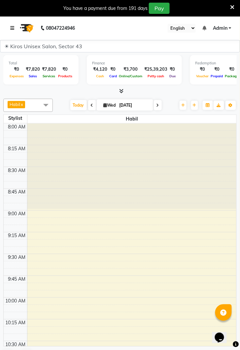
click at [13, 28] on icon at bounding box center [12, 28] width 4 height 5
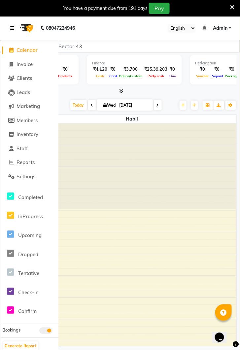
click at [14, 28] on icon at bounding box center [12, 28] width 4 height 5
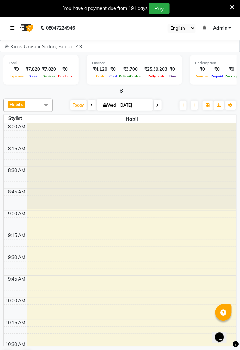
click at [11, 25] on link at bounding box center [13, 28] width 7 height 18
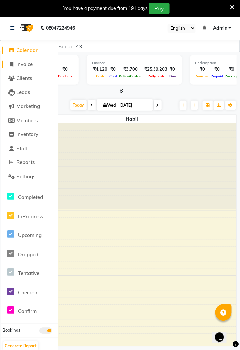
click at [27, 61] on span "Invoice" at bounding box center [24, 64] width 16 height 6
select select "service"
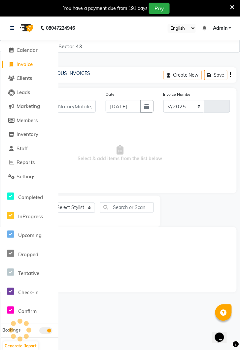
select select "5694"
type input "3568"
click at [22, 65] on span "Invoice" at bounding box center [24, 64] width 16 height 6
select select "service"
select select "5694"
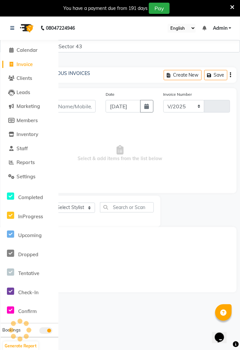
type input "3568"
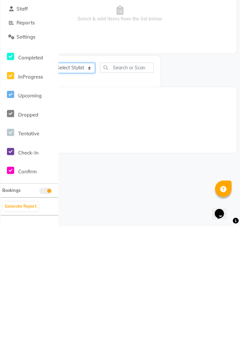
click at [72, 195] on select "Select Stylist" at bounding box center [74, 191] width 41 height 10
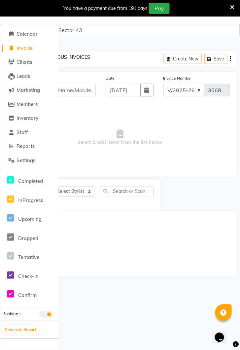
click at [85, 57] on link "PREVIOUS INVOICES" at bounding box center [67, 57] width 47 height 6
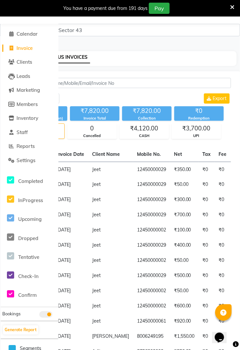
click at [27, 46] on span "Invoice" at bounding box center [24, 48] width 16 height 6
select select "service"
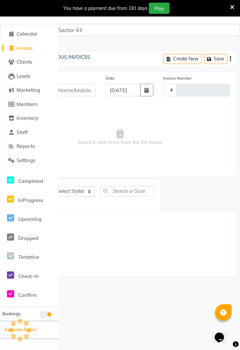
type input "3568"
select select "5694"
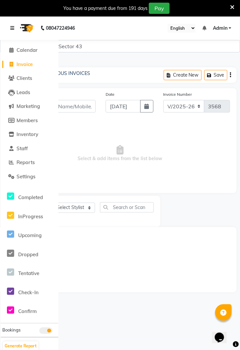
click at [14, 26] on link at bounding box center [13, 28] width 7 height 18
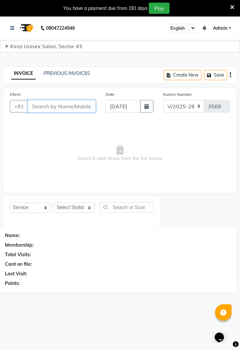
click at [52, 108] on input "Client" at bounding box center [62, 106] width 68 height 13
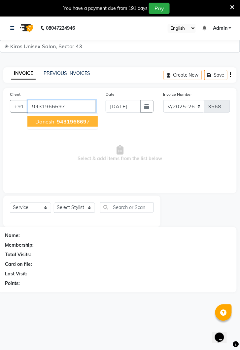
type input "9431966697"
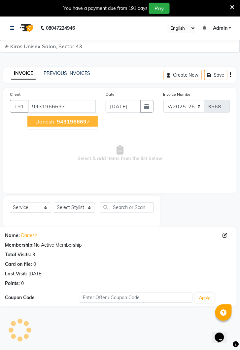
click at [77, 126] on button "Danesh 943196669 7" at bounding box center [62, 121] width 70 height 11
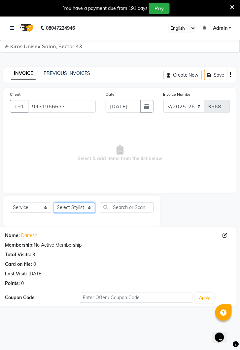
click at [91, 208] on select "Select Stylist [PERSON_NAME] [PERSON_NAME] Jeet Lalit Lamu [PERSON_NAME] [PERSO…" at bounding box center [74, 208] width 41 height 10
select select "88141"
click at [54, 203] on select "Select Stylist [PERSON_NAME] [PERSON_NAME] Jeet Lalit Lamu [PERSON_NAME] [PERSO…" at bounding box center [74, 208] width 41 height 10
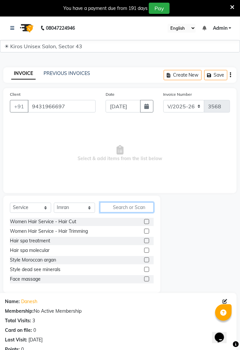
click at [132, 206] on input "text" at bounding box center [127, 207] width 54 height 10
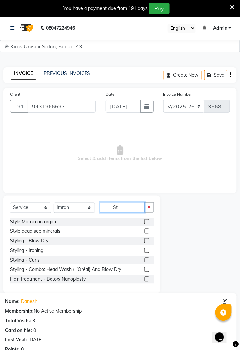
type input "S"
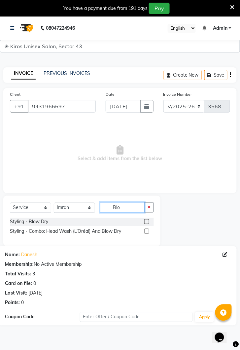
type input "Blo"
click at [89, 216] on div "Select Service Product Membership Package Voucher Prepaid Gift Card Select Styl…" at bounding box center [82, 210] width 144 height 16
click at [141, 215] on div "Select Service Product Membership Package Voucher Prepaid Gift Card Select Styl…" at bounding box center [82, 210] width 144 height 16
click at [146, 220] on label at bounding box center [146, 221] width 5 height 5
click at [146, 220] on input "checkbox" at bounding box center [146, 222] width 4 height 4
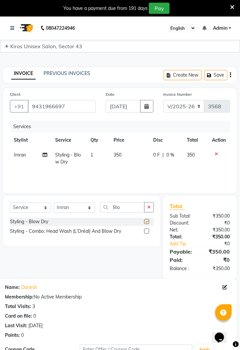
checkbox input "false"
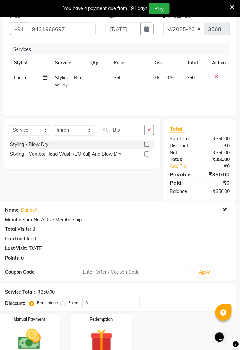
scroll to position [79, 0]
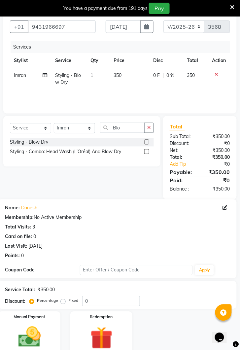
click at [48, 338] on div "Manual Payment" at bounding box center [29, 333] width 62 height 45
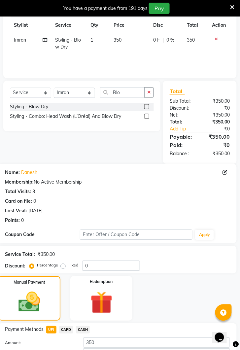
scroll to position [131, 0]
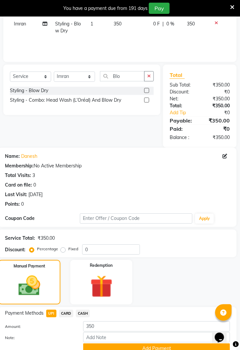
click at [156, 349] on button "Add Payment" at bounding box center [156, 348] width 147 height 10
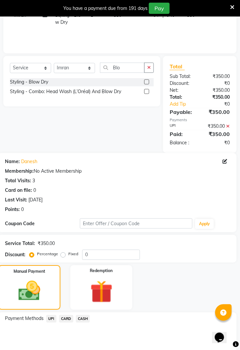
scroll to position [173, 0]
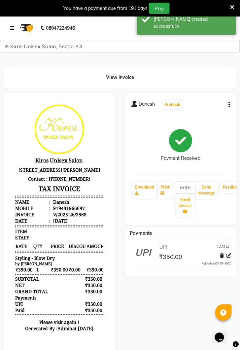
click at [14, 24] on link at bounding box center [13, 28] width 7 height 18
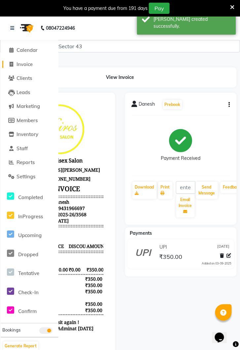
click at [27, 61] on link "Invoice" at bounding box center [29, 65] width 54 height 8
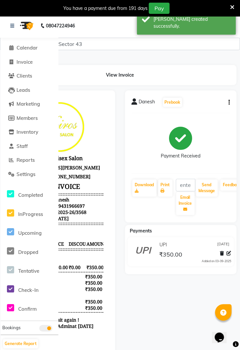
select select "service"
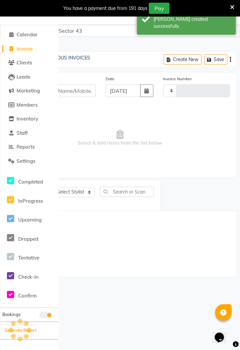
type input "3569"
select select "5694"
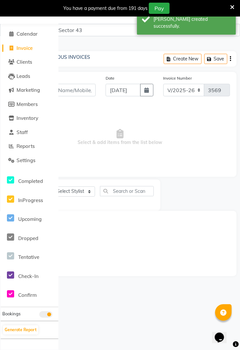
click at [22, 47] on span "Invoice" at bounding box center [24, 48] width 16 height 6
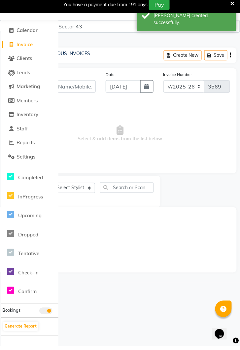
select select "service"
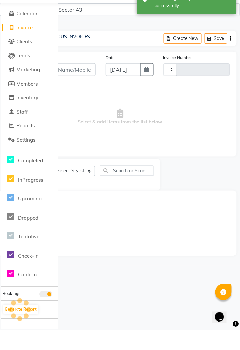
type input "3569"
select select "5694"
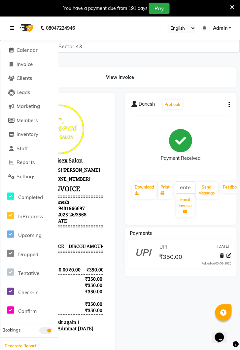
click at [13, 26] on icon at bounding box center [12, 28] width 4 height 5
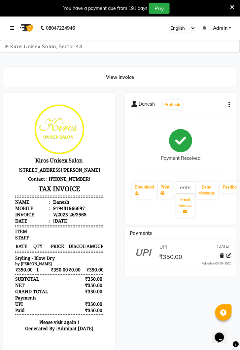
click at [13, 28] on icon at bounding box center [12, 28] width 4 height 5
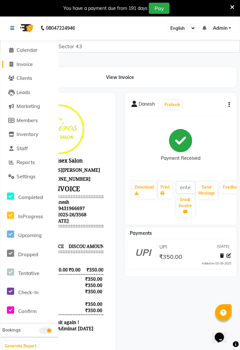
click at [34, 61] on link "Invoice" at bounding box center [29, 65] width 54 height 8
select select "service"
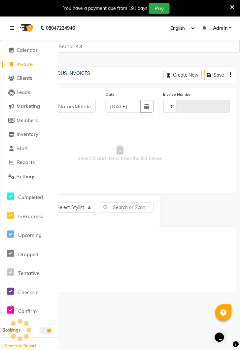
scroll to position [16, 0]
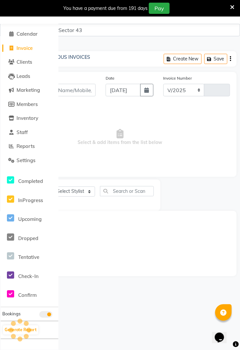
select select "5694"
type input "3569"
click at [30, 50] on span "Invoice" at bounding box center [24, 48] width 16 height 6
select select "service"
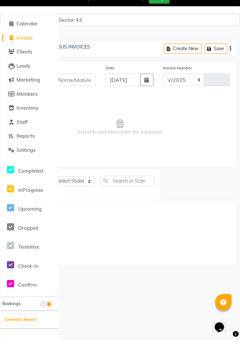
select select "5694"
type input "3569"
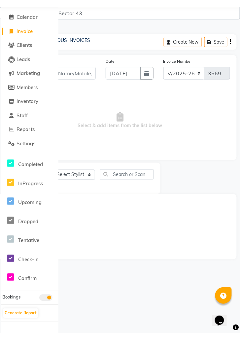
scroll to position [0, 0]
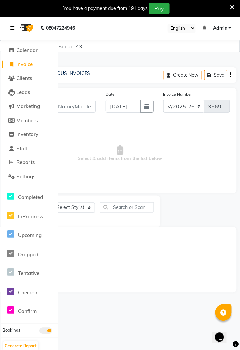
click at [14, 29] on icon at bounding box center [12, 28] width 4 height 5
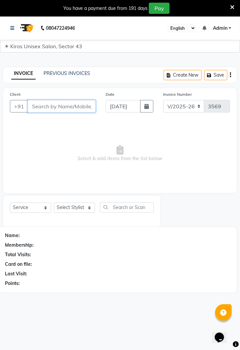
click at [56, 107] on input "Client" at bounding box center [62, 106] width 68 height 13
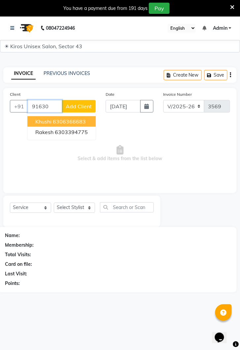
type input "91630"
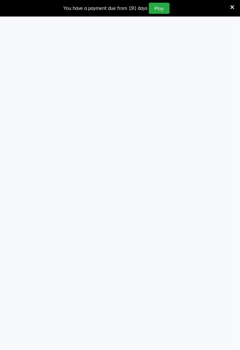
select select "service"
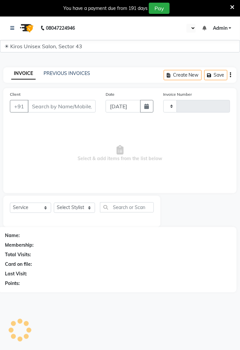
type input "3569"
select select "en"
select select "5694"
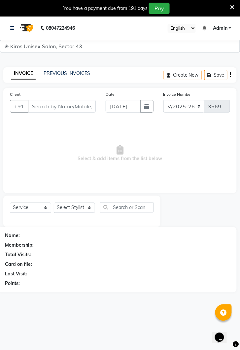
click at [52, 107] on input "Client" at bounding box center [62, 106] width 68 height 13
type input "9163091018"
click at [82, 110] on button "Add Client" at bounding box center [79, 106] width 34 height 13
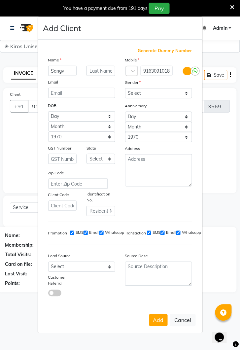
type input "Sangy"
click at [188, 98] on select "Select Male Female Other Prefer Not To Say" at bounding box center [158, 93] width 67 height 10
select select "female"
click at [125, 98] on select "Select Male Female Other Prefer Not To Say" at bounding box center [158, 93] width 67 height 10
click at [160, 326] on button "Add" at bounding box center [158, 320] width 18 height 12
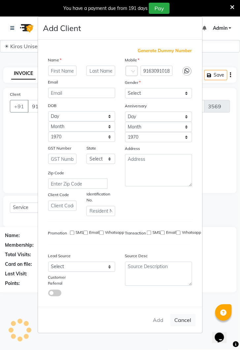
select select
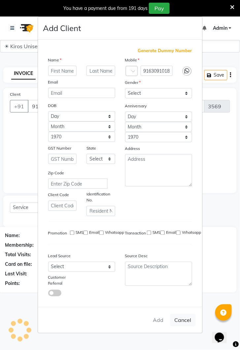
select select
checkbox input "false"
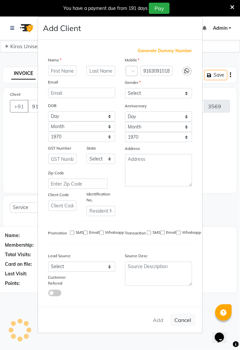
checkbox input "false"
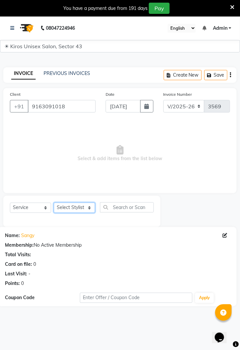
click at [89, 206] on select "Select Stylist [PERSON_NAME] [PERSON_NAME] Jeet Lalit Lamu [PERSON_NAME] [PERSO…" at bounding box center [74, 208] width 41 height 10
select select "69096"
click at [54, 203] on select "Select Stylist [PERSON_NAME] [PERSON_NAME] Jeet Lalit Lamu [PERSON_NAME] [PERSO…" at bounding box center [74, 208] width 41 height 10
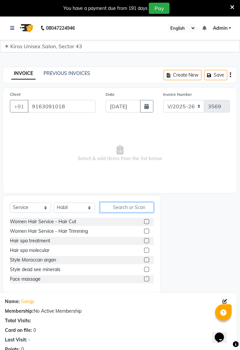
click at [126, 207] on input "text" at bounding box center [127, 207] width 54 height 10
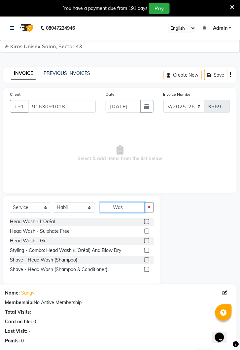
type input "Was"
click at [147, 221] on label at bounding box center [146, 221] width 5 height 5
click at [147, 221] on input "checkbox" at bounding box center [146, 222] width 4 height 4
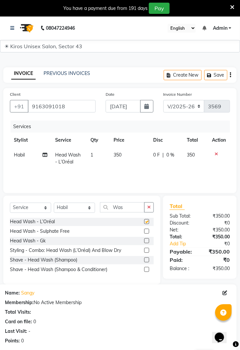
checkbox input "false"
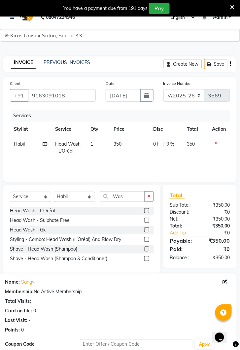
scroll to position [87, 0]
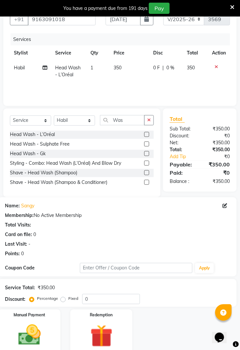
click at [39, 326] on img at bounding box center [29, 335] width 37 height 26
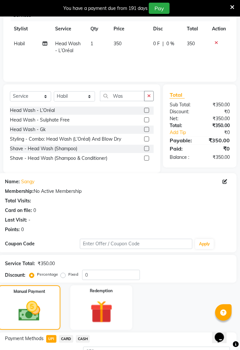
scroll to position [139, 0]
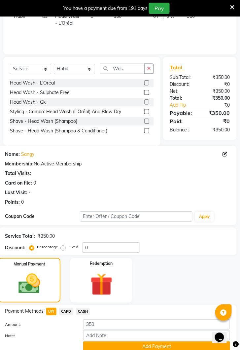
click at [142, 346] on button "Add Payment" at bounding box center [156, 346] width 147 height 10
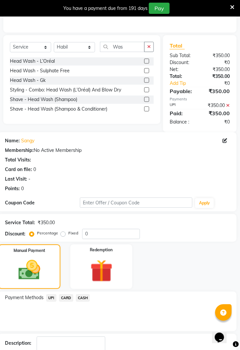
scroll to position [173, 0]
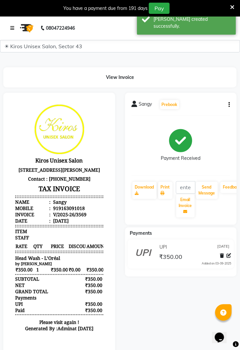
click at [11, 29] on icon at bounding box center [12, 28] width 4 height 5
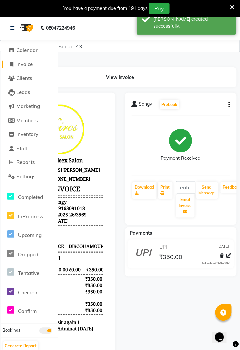
click at [29, 63] on span "Invoice" at bounding box center [24, 64] width 16 height 6
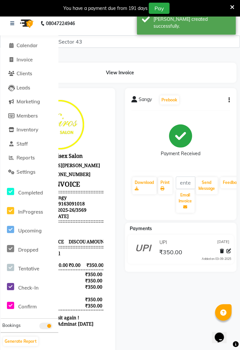
select select "service"
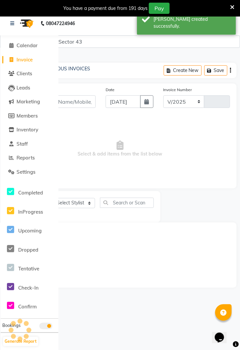
select select "5694"
type input "3570"
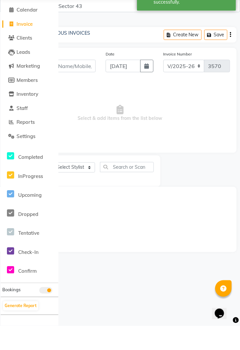
click at [31, 45] on link "Invoice" at bounding box center [29, 49] width 54 height 8
select select "service"
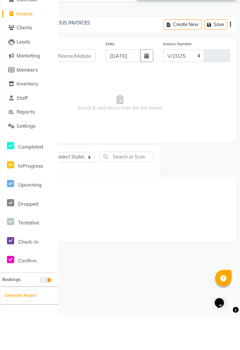
select select "5694"
type input "3570"
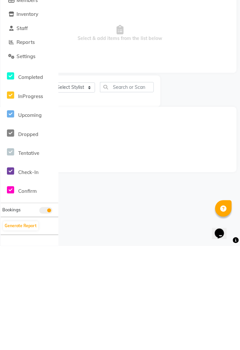
scroll to position [0, 0]
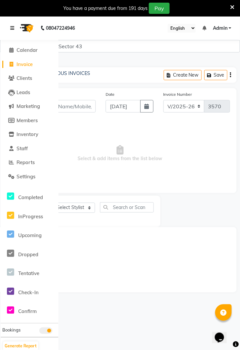
click at [10, 27] on icon at bounding box center [12, 28] width 4 height 5
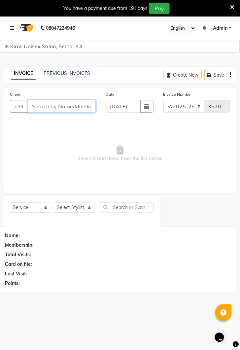
click at [50, 104] on input "Client" at bounding box center [62, 106] width 68 height 13
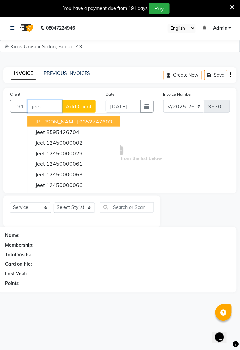
click at [91, 159] on button "Jeet 12450000061" at bounding box center [73, 163] width 93 height 11
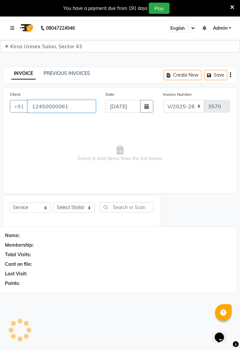
type input "12450000061"
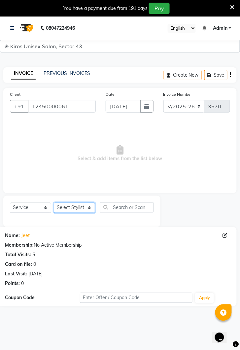
click at [94, 203] on select "Select Stylist [PERSON_NAME] [PERSON_NAME] Jeet Lalit Lamu [PERSON_NAME] [PERSO…" at bounding box center [74, 208] width 41 height 10
select select "39650"
click at [54, 203] on select "Select Stylist [PERSON_NAME] [PERSON_NAME] Jeet Lalit Lamu [PERSON_NAME] [PERSO…" at bounding box center [74, 208] width 41 height 10
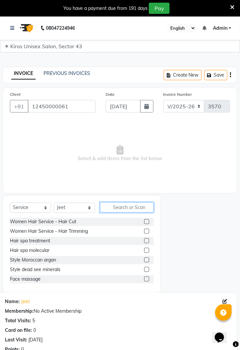
click at [136, 206] on input "text" at bounding box center [127, 207] width 54 height 10
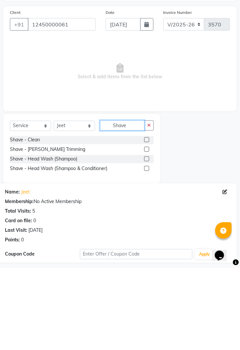
type input "Shave"
click at [146, 221] on label at bounding box center [146, 221] width 5 height 5
click at [146, 221] on input "checkbox" at bounding box center [146, 222] width 4 height 4
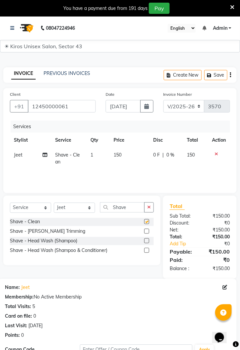
checkbox input "false"
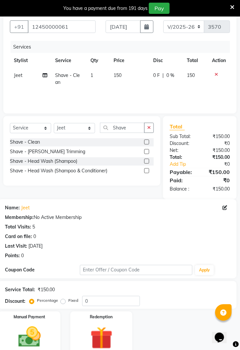
click at [44, 334] on img at bounding box center [29, 337] width 37 height 26
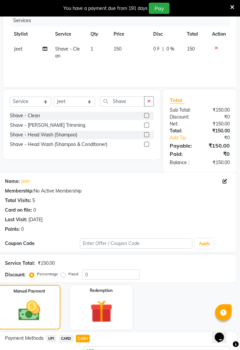
scroll to position [131, 0]
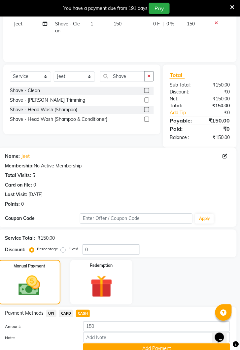
click at [156, 349] on button "Add Payment" at bounding box center [156, 348] width 147 height 10
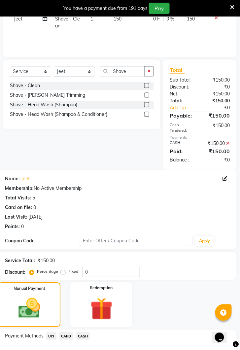
scroll to position [186, 0]
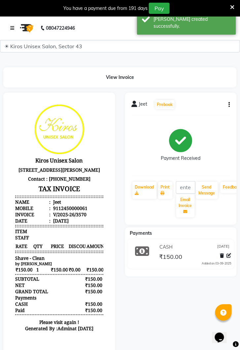
click at [15, 24] on link at bounding box center [13, 28] width 7 height 18
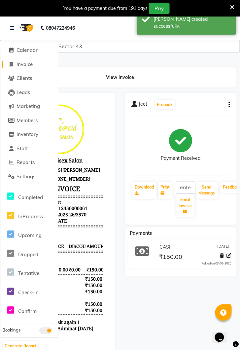
click at [26, 63] on span "Invoice" at bounding box center [24, 64] width 16 height 6
select select "service"
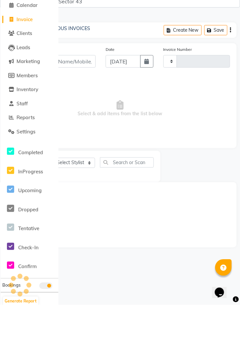
type input "3571"
select select "5694"
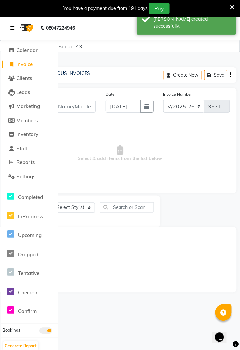
click at [15, 23] on link at bounding box center [13, 28] width 7 height 18
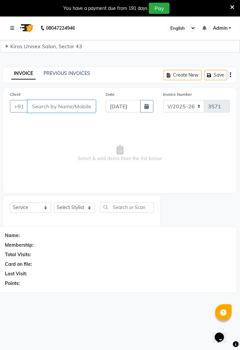
click at [49, 105] on input "Client" at bounding box center [62, 106] width 68 height 13
type input "8826055626"
click at [84, 102] on button "Add Client" at bounding box center [79, 106] width 34 height 13
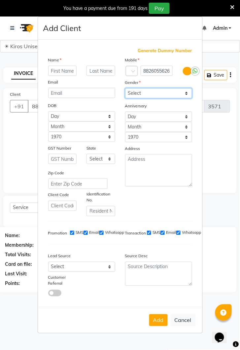
click at [187, 98] on select "Select Male Female Other Prefer Not To Say" at bounding box center [158, 93] width 67 height 10
click at [216, 149] on ngb-modal-window "Add Client Generate Dummy Number Name Email DOB Day 01 02 03 04 05 06 07 08 09 …" at bounding box center [120, 175] width 240 height 350
click at [179, 88] on div "Gender" at bounding box center [158, 83] width 77 height 9
click at [184, 98] on select "Select Male Female Other Prefer Not To Say" at bounding box center [158, 93] width 67 height 10
select select "male"
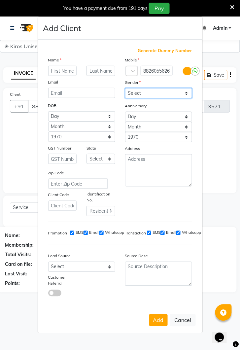
click at [125, 98] on select "Select Male Female Other Prefer Not To Say" at bounding box center [158, 93] width 67 height 10
click at [156, 326] on button "Add" at bounding box center [158, 320] width 18 height 12
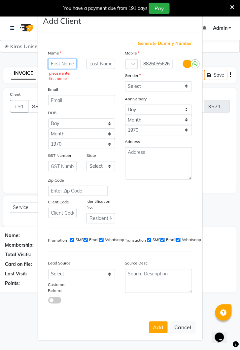
click at [65, 69] on input "text" at bounding box center [62, 64] width 29 height 10
type input "Shubam"
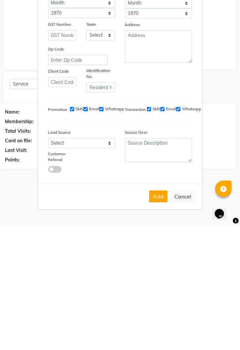
scroll to position [29, 0]
click at [158, 314] on button "Add" at bounding box center [158, 320] width 18 height 12
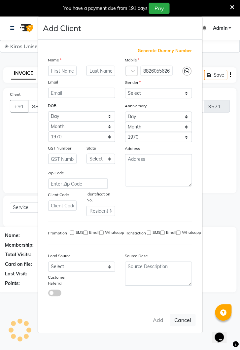
select select
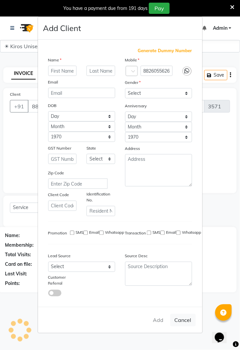
select select
checkbox input "false"
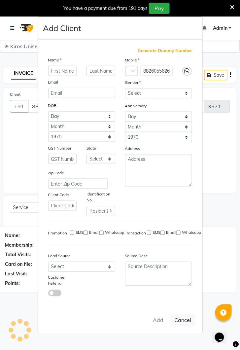
checkbox input "false"
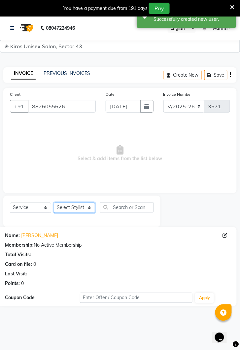
click at [94, 206] on select "Select Stylist [PERSON_NAME] [PERSON_NAME] Jeet Lalit Lamu [PERSON_NAME] [PERSO…" at bounding box center [74, 208] width 41 height 10
select select "39650"
click at [54, 203] on select "Select Stylist [PERSON_NAME] [PERSON_NAME] Jeet Lalit Lamu [PERSON_NAME] [PERSO…" at bounding box center [74, 208] width 41 height 10
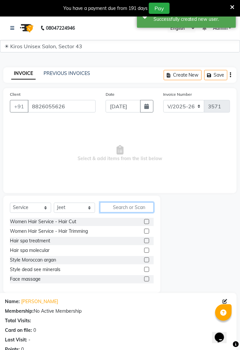
click at [133, 207] on input "text" at bounding box center [127, 207] width 54 height 10
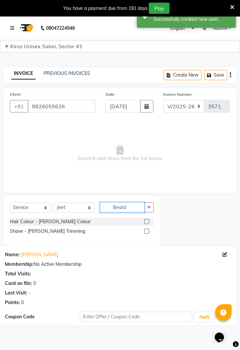
type input "Beard"
click at [82, 221] on div "Hair Colour - [PERSON_NAME] Colour" at bounding box center [82, 222] width 144 height 8
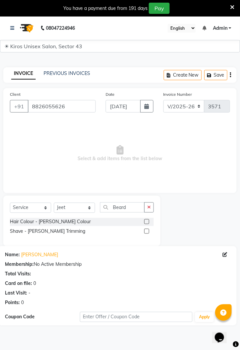
click at [146, 221] on label at bounding box center [146, 221] width 5 height 5
click at [146, 221] on input "checkbox" at bounding box center [146, 222] width 4 height 4
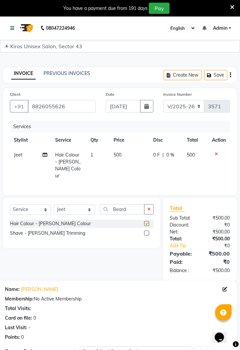
checkbox input "false"
click at [129, 205] on input "Beard" at bounding box center [122, 209] width 45 height 10
type input "B"
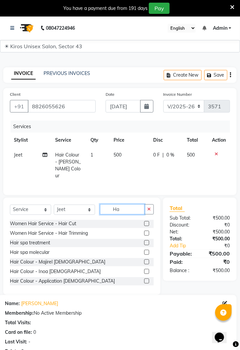
type input "H"
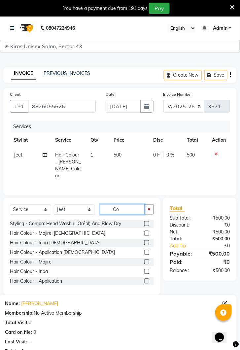
type input "C"
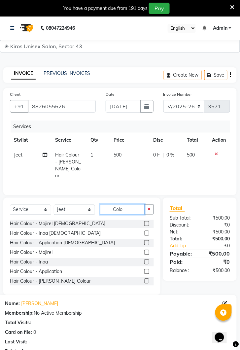
type input "Colo"
click at [146, 221] on label at bounding box center [146, 223] width 5 height 5
click at [146, 222] on input "checkbox" at bounding box center [146, 224] width 4 height 4
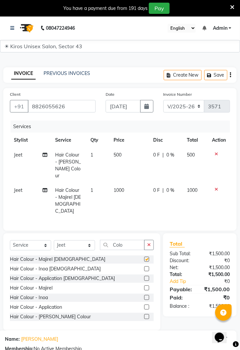
checkbox input "false"
click at [146, 285] on label at bounding box center [146, 287] width 5 height 5
click at [146, 286] on input "checkbox" at bounding box center [146, 288] width 4 height 4
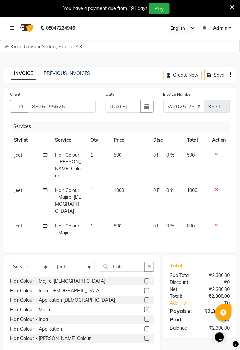
checkbox input "false"
click at [217, 187] on icon at bounding box center [217, 189] width 4 height 5
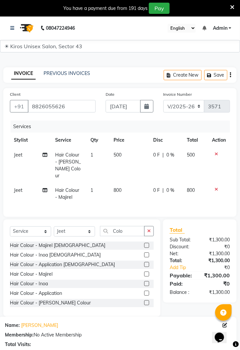
click at [121, 187] on span "800" at bounding box center [118, 190] width 8 height 6
select select "39650"
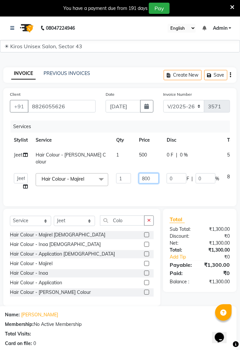
click at [153, 173] on input "800" at bounding box center [149, 178] width 20 height 10
click at [157, 173] on input "800" at bounding box center [149, 178] width 20 height 10
click at [152, 173] on input "800" at bounding box center [149, 178] width 20 height 10
type input "8"
type input "1500"
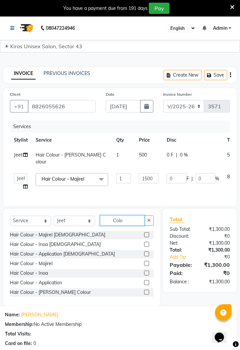
click at [130, 212] on div "Select Service Product Membership Package Voucher Prepaid Gift Card Select Styl…" at bounding box center [81, 257] width 157 height 97
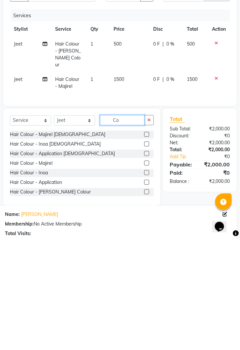
type input "C"
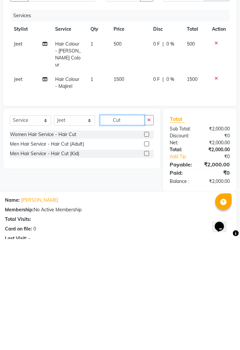
type input "Cut"
click at [146, 252] on label at bounding box center [146, 254] width 5 height 5
click at [146, 253] on input "checkbox" at bounding box center [146, 255] width 4 height 4
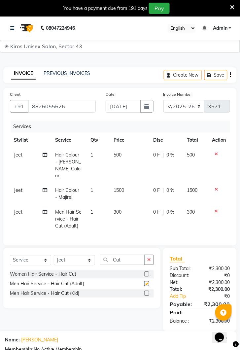
checkbox input "false"
click at [126, 183] on td "1500" at bounding box center [130, 194] width 40 height 22
select select "39650"
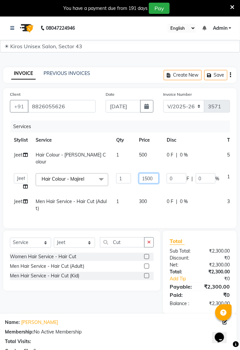
click at [152, 173] on input "1500" at bounding box center [149, 178] width 20 height 10
type input "1450"
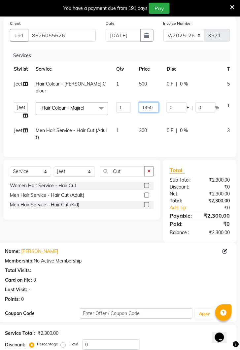
scroll to position [65, 0]
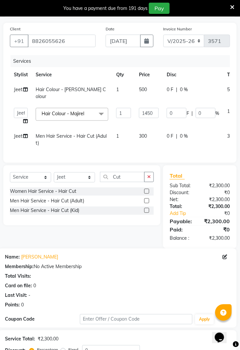
click at [155, 141] on tr "Jeet Men Hair Service - Hair Cut (Adult) 1 300 0 F | 0 % 300" at bounding box center [137, 140] width 254 height 22
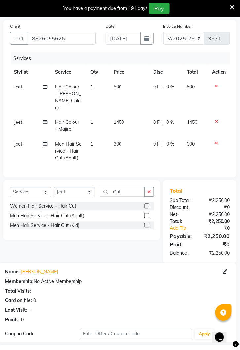
scroll to position [125, 0]
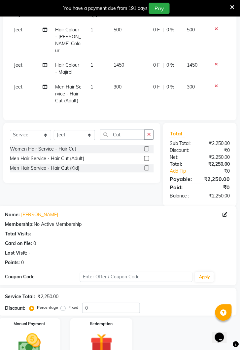
click at [36, 331] on img at bounding box center [29, 344] width 37 height 26
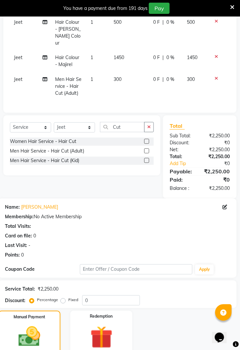
scroll to position [167, 0]
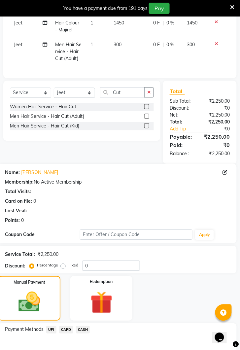
click at [68, 326] on span "CARD" at bounding box center [66, 330] width 14 height 8
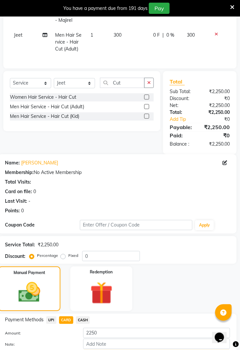
click at [146, 349] on button "Add Payment" at bounding box center [156, 355] width 147 height 10
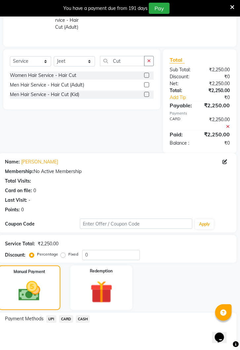
scroll to position [225, 0]
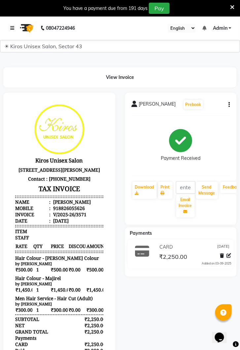
click at [14, 27] on icon at bounding box center [12, 28] width 4 height 5
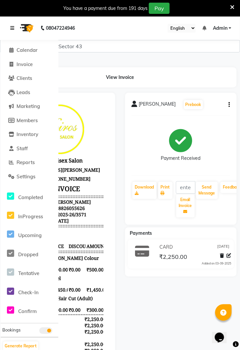
click at [11, 33] on link at bounding box center [13, 28] width 7 height 18
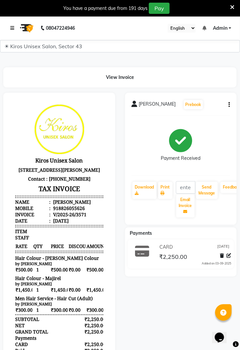
click at [16, 25] on link at bounding box center [13, 28] width 7 height 18
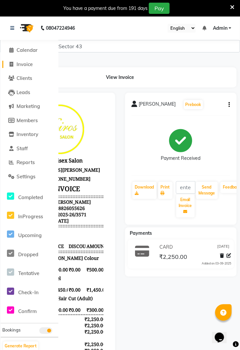
click at [25, 67] on span "Invoice" at bounding box center [24, 64] width 16 height 6
select select "service"
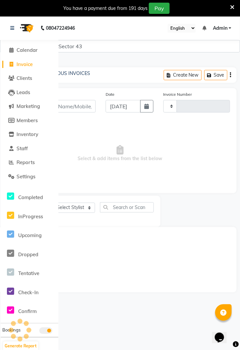
scroll to position [16, 0]
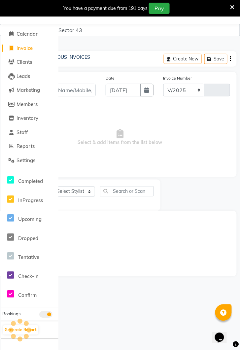
select select "5694"
type input "3572"
click at [25, 55] on li "Clients" at bounding box center [30, 62] width 58 height 14
click at [29, 47] on span "Invoice" at bounding box center [24, 48] width 16 height 6
select select "service"
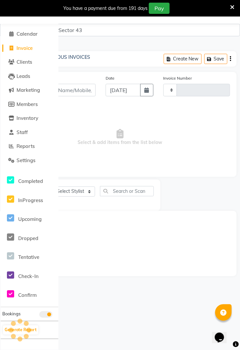
type input "3572"
select select "5694"
click at [23, 47] on span "Invoice" at bounding box center [24, 48] width 16 height 6
click at [21, 59] on span "Clients" at bounding box center [24, 62] width 16 height 6
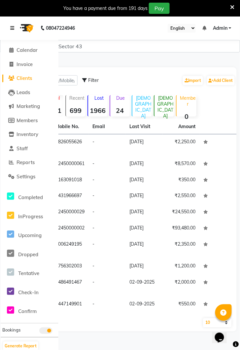
click at [15, 26] on link at bounding box center [13, 28] width 7 height 18
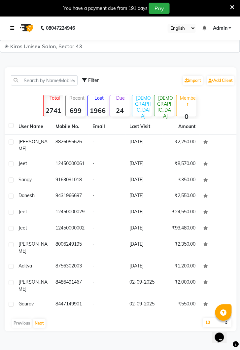
click at [11, 29] on icon at bounding box center [12, 28] width 4 height 5
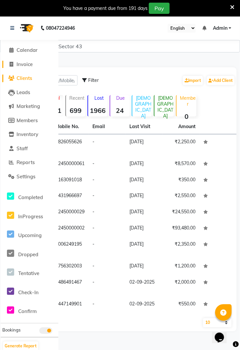
click at [28, 67] on span "Invoice" at bounding box center [24, 64] width 16 height 6
select select "service"
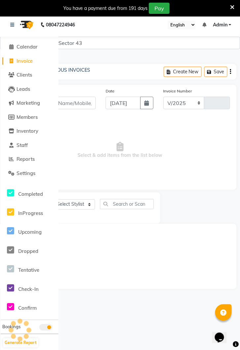
select select "5694"
type input "3572"
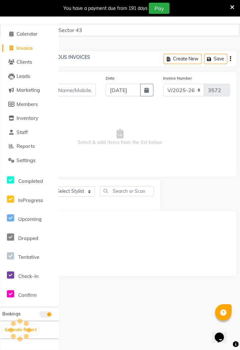
click at [31, 46] on span "Invoice" at bounding box center [24, 48] width 16 height 6
select select "service"
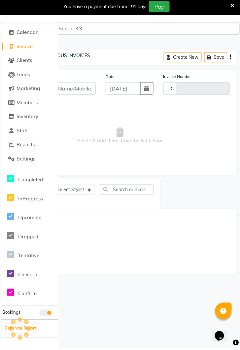
scroll to position [16, 0]
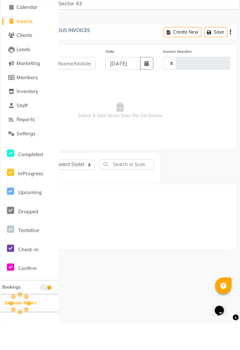
type input "3572"
select select "5694"
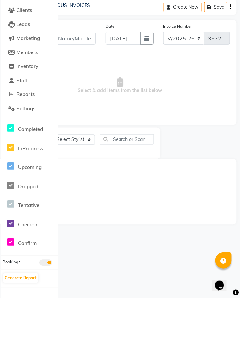
scroll to position [0, 0]
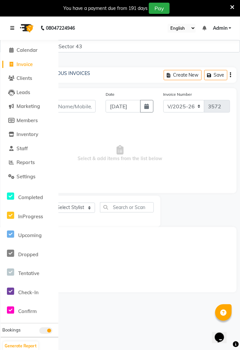
click at [13, 28] on icon at bounding box center [12, 28] width 4 height 5
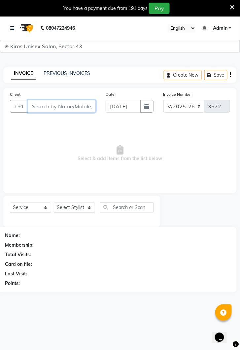
click at [66, 107] on input "Client" at bounding box center [62, 106] width 68 height 13
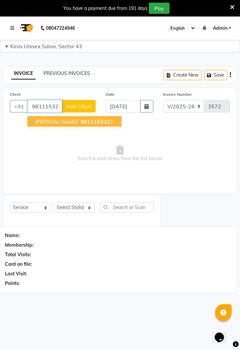
click at [87, 123] on span "981115322" at bounding box center [95, 121] width 30 height 7
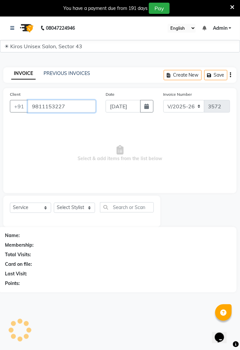
type input "9811153227"
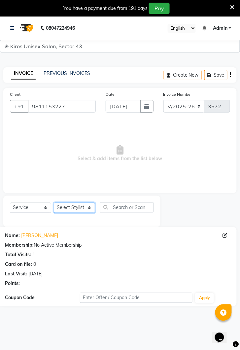
click at [90, 205] on select "Select Stylist [PERSON_NAME] [PERSON_NAME] Jeet Lalit Lamu [PERSON_NAME] [PERSO…" at bounding box center [74, 208] width 41 height 10
select select "39650"
click at [54, 203] on select "Select Stylist [PERSON_NAME] [PERSON_NAME] Jeet Lalit Lamu [PERSON_NAME] [PERSO…" at bounding box center [74, 208] width 41 height 10
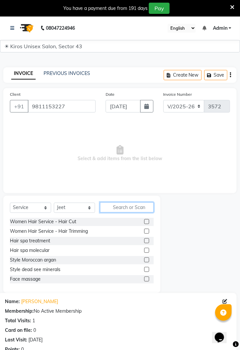
click at [132, 207] on input "text" at bounding box center [127, 207] width 54 height 10
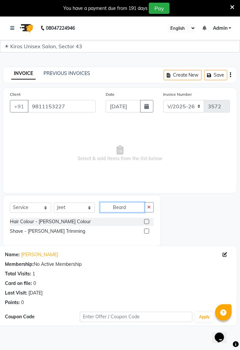
type input "Beard"
click at [147, 221] on label at bounding box center [146, 221] width 5 height 5
click at [147, 221] on input "checkbox" at bounding box center [146, 222] width 4 height 4
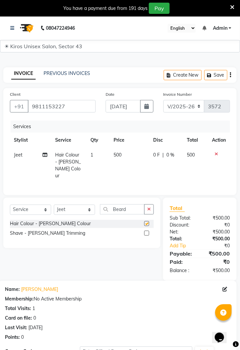
checkbox input "false"
click at [146, 231] on label at bounding box center [146, 233] width 5 height 5
click at [146, 231] on input "checkbox" at bounding box center [146, 233] width 4 height 4
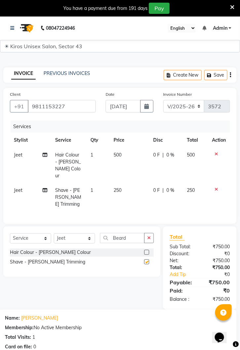
checkbox input "false"
click at [216, 153] on icon at bounding box center [217, 153] width 4 height 5
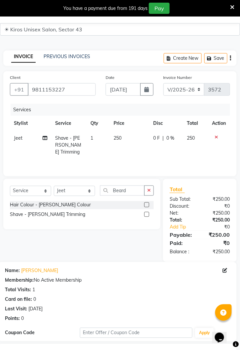
scroll to position [79, 0]
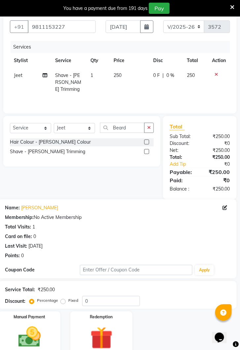
click at [49, 335] on div "Manual Payment" at bounding box center [29, 333] width 62 height 45
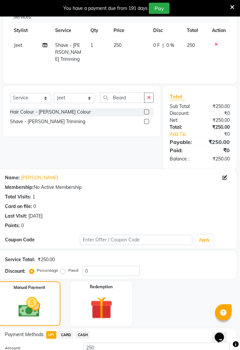
scroll to position [131, 0]
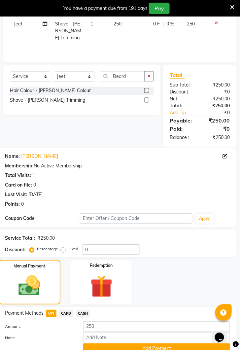
click at [146, 344] on button "Add Payment" at bounding box center [156, 348] width 147 height 10
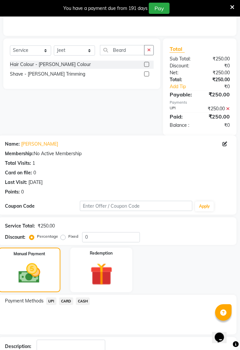
scroll to position [173, 0]
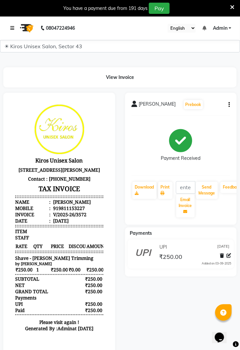
click at [12, 32] on link at bounding box center [13, 28] width 7 height 18
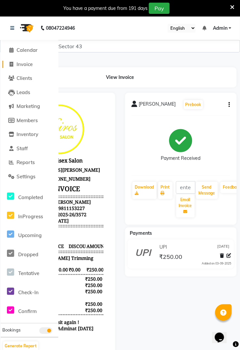
click at [34, 63] on link "Invoice" at bounding box center [29, 65] width 54 height 8
select select "service"
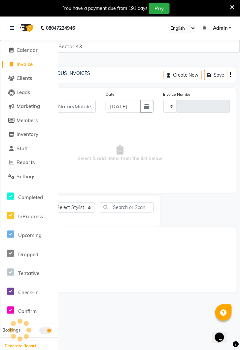
type input "3573"
select select "5694"
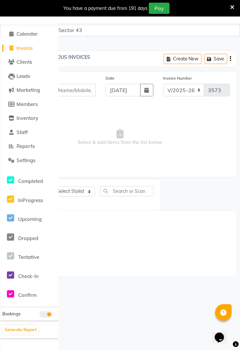
click at [27, 47] on span "Invoice" at bounding box center [24, 48] width 16 height 6
select select "service"
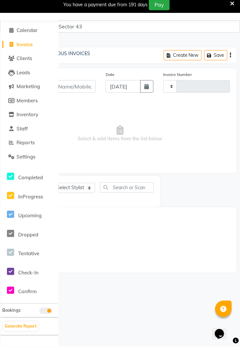
type input "3573"
select select "5694"
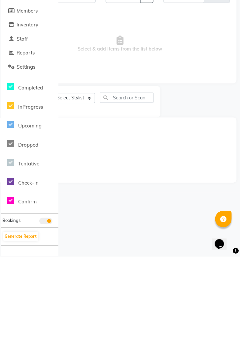
scroll to position [0, 0]
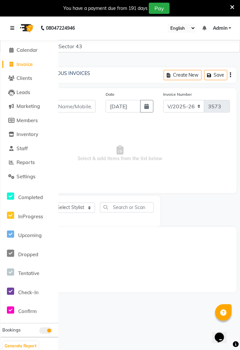
click at [16, 31] on link at bounding box center [13, 28] width 7 height 18
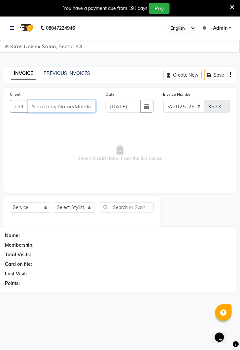
click at [69, 107] on input "Client" at bounding box center [62, 106] width 68 height 13
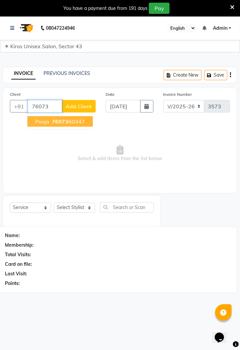
click at [68, 121] on ngb-highlight "76073 60347" at bounding box center [67, 121] width 34 height 7
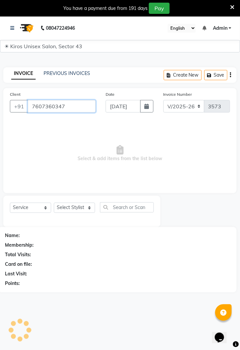
type input "7607360347"
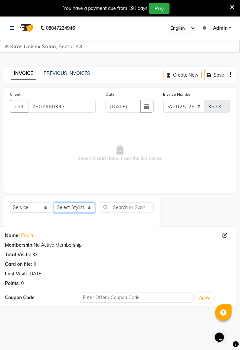
click at [94, 207] on select "Select Stylist [PERSON_NAME] [PERSON_NAME] Jeet Lalit Lamu [PERSON_NAME] [PERSO…" at bounding box center [74, 208] width 41 height 10
select select "69096"
click at [54, 203] on select "Select Stylist [PERSON_NAME] [PERSON_NAME] Jeet Lalit Lamu [PERSON_NAME] [PERSO…" at bounding box center [74, 208] width 41 height 10
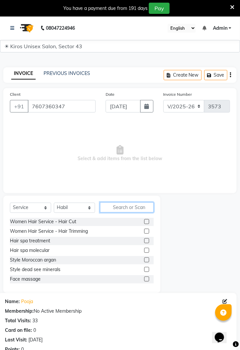
click at [130, 208] on input "text" at bounding box center [127, 207] width 54 height 10
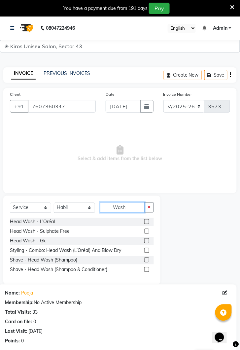
type input "Wash"
click at [146, 221] on label at bounding box center [146, 221] width 5 height 5
click at [146, 221] on input "checkbox" at bounding box center [146, 222] width 4 height 4
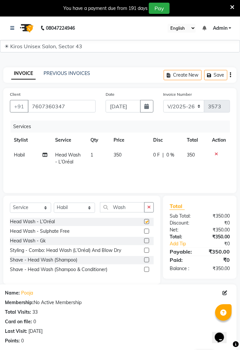
checkbox input "false"
click at [127, 154] on td "350" at bounding box center [130, 158] width 40 height 22
select select "69096"
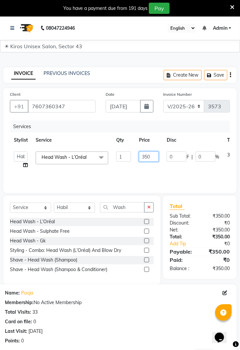
click at [153, 158] on input "350" at bounding box center [149, 156] width 20 height 10
type input "3"
type input "400"
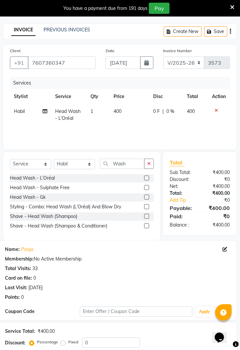
scroll to position [87, 0]
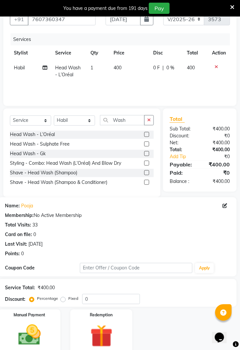
click at [47, 335] on div "Manual Payment" at bounding box center [29, 331] width 62 height 45
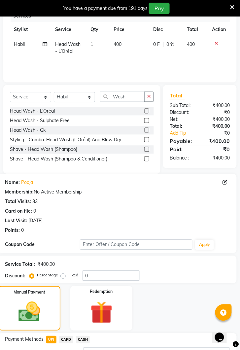
scroll to position [139, 0]
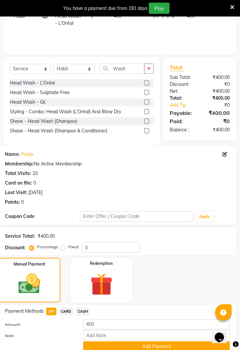
click at [154, 347] on button "Add Payment" at bounding box center [156, 346] width 147 height 10
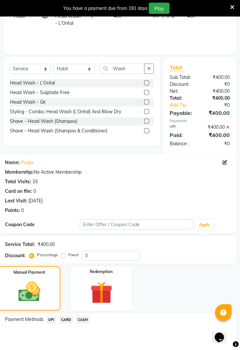
scroll to position [173, 0]
